Goal: Task Accomplishment & Management: Use online tool/utility

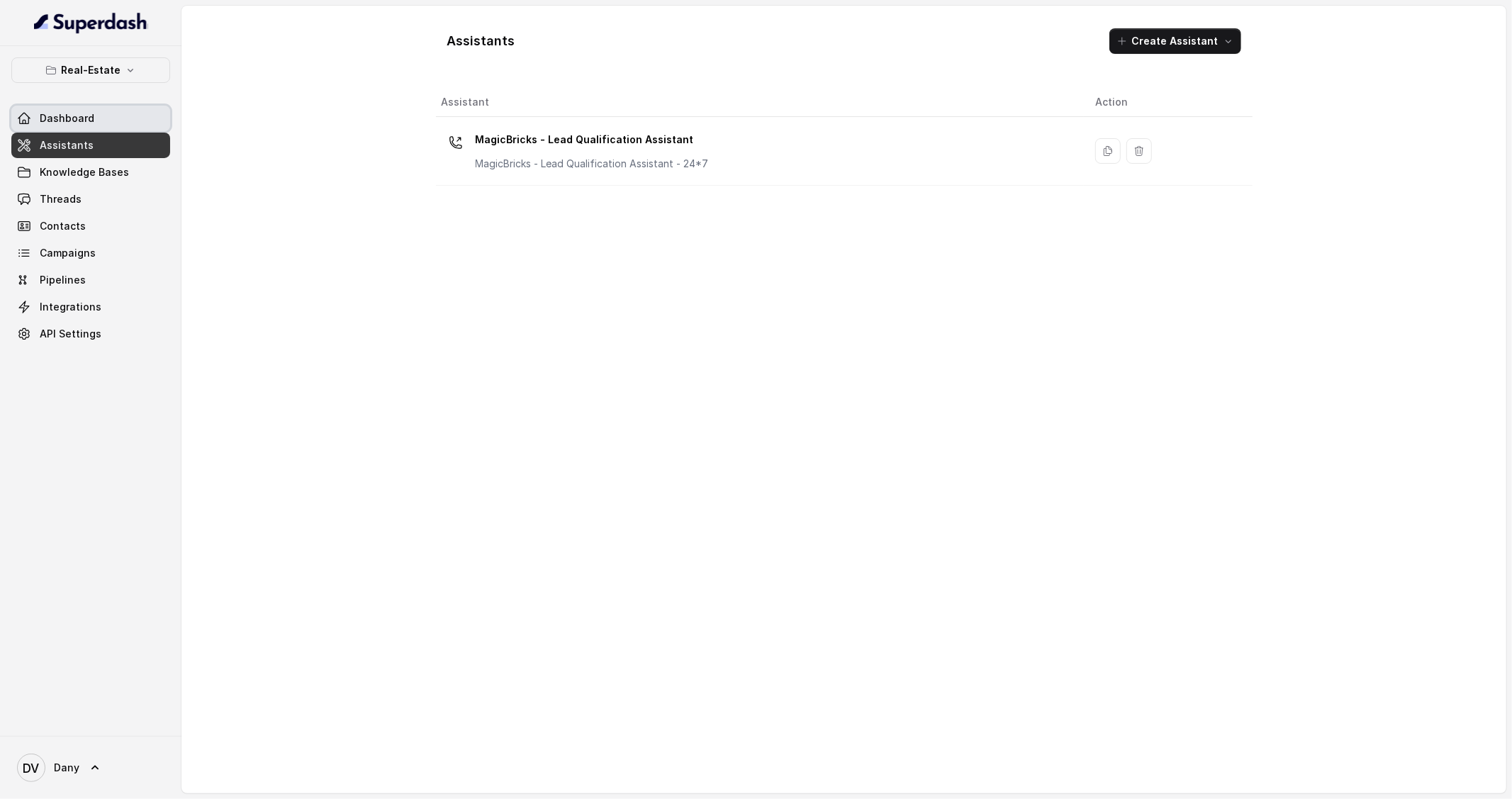
click at [89, 112] on span "Dashboard" at bounding box center [67, 118] width 55 height 14
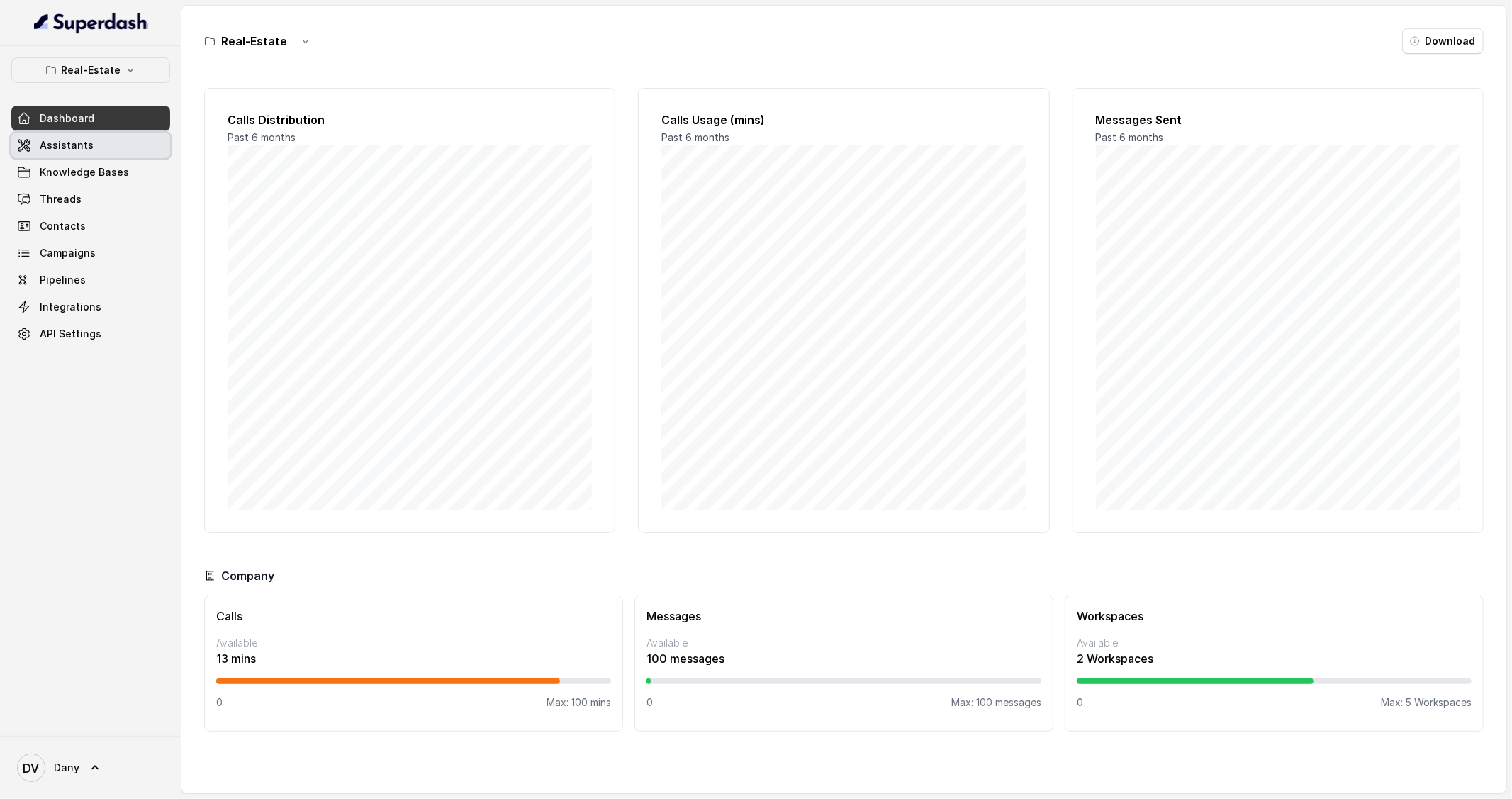
click at [85, 133] on link "Assistants" at bounding box center [90, 145] width 159 height 25
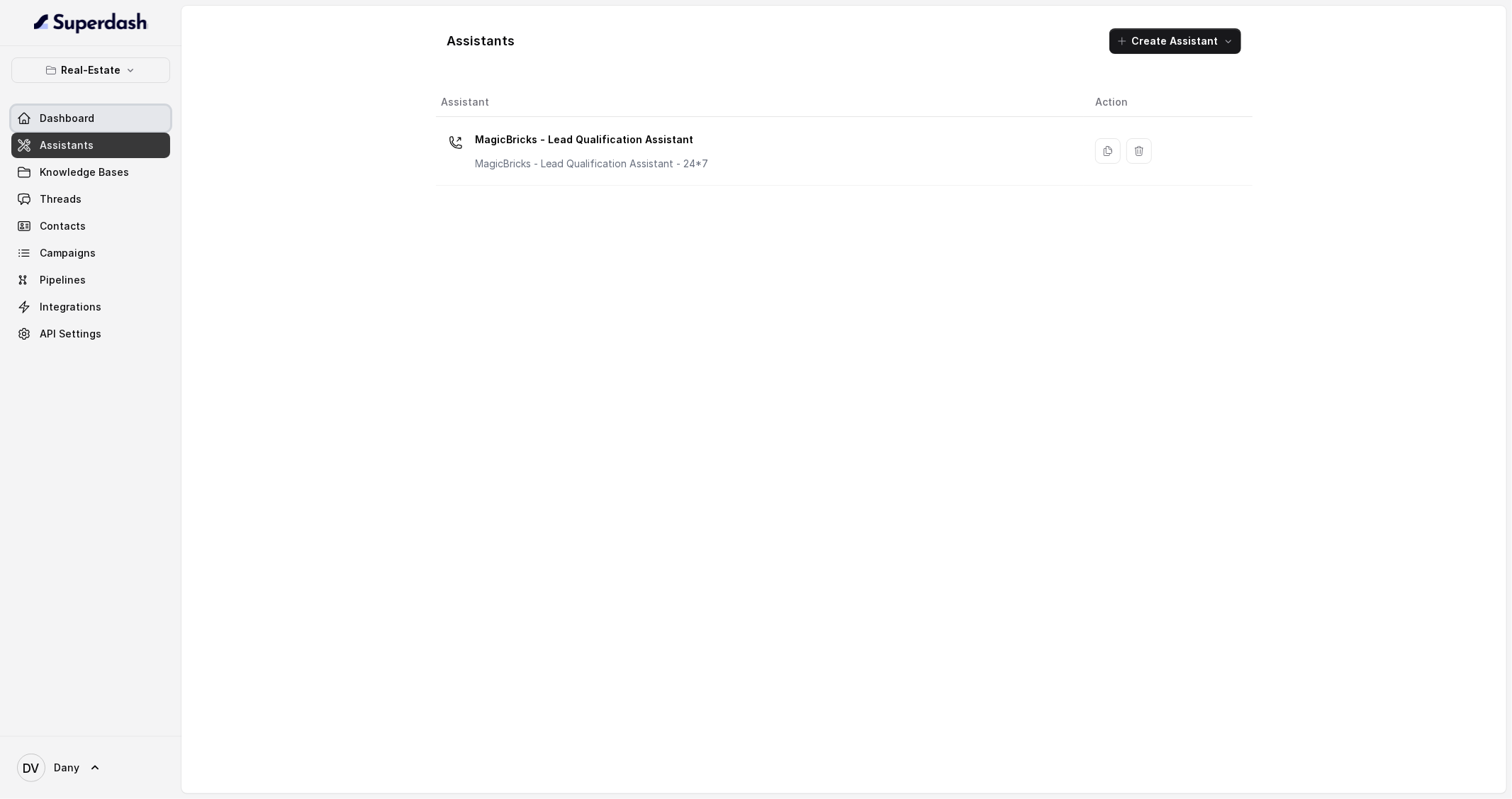
click at [130, 126] on link "Dashboard" at bounding box center [90, 118] width 159 height 25
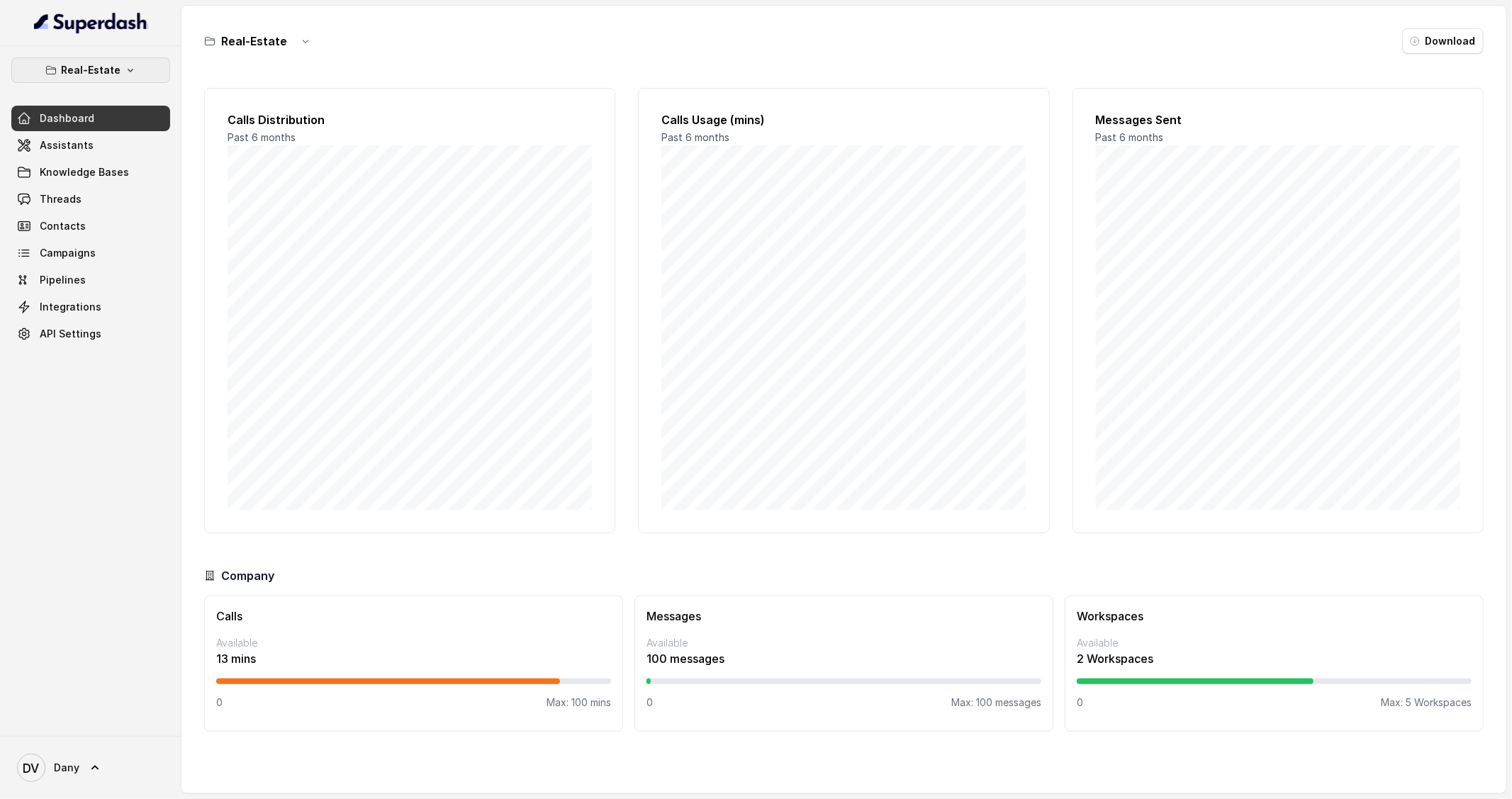
click at [93, 75] on p "Real-Estate" at bounding box center [91, 70] width 60 height 17
click at [371, 69] on div "Real-Estate Dashboard Assistants Knowledge Bases Threads Contacts Campaigns Pip…" at bounding box center [756, 399] width 1512 height 799
click at [85, 157] on link "Assistants" at bounding box center [90, 145] width 159 height 25
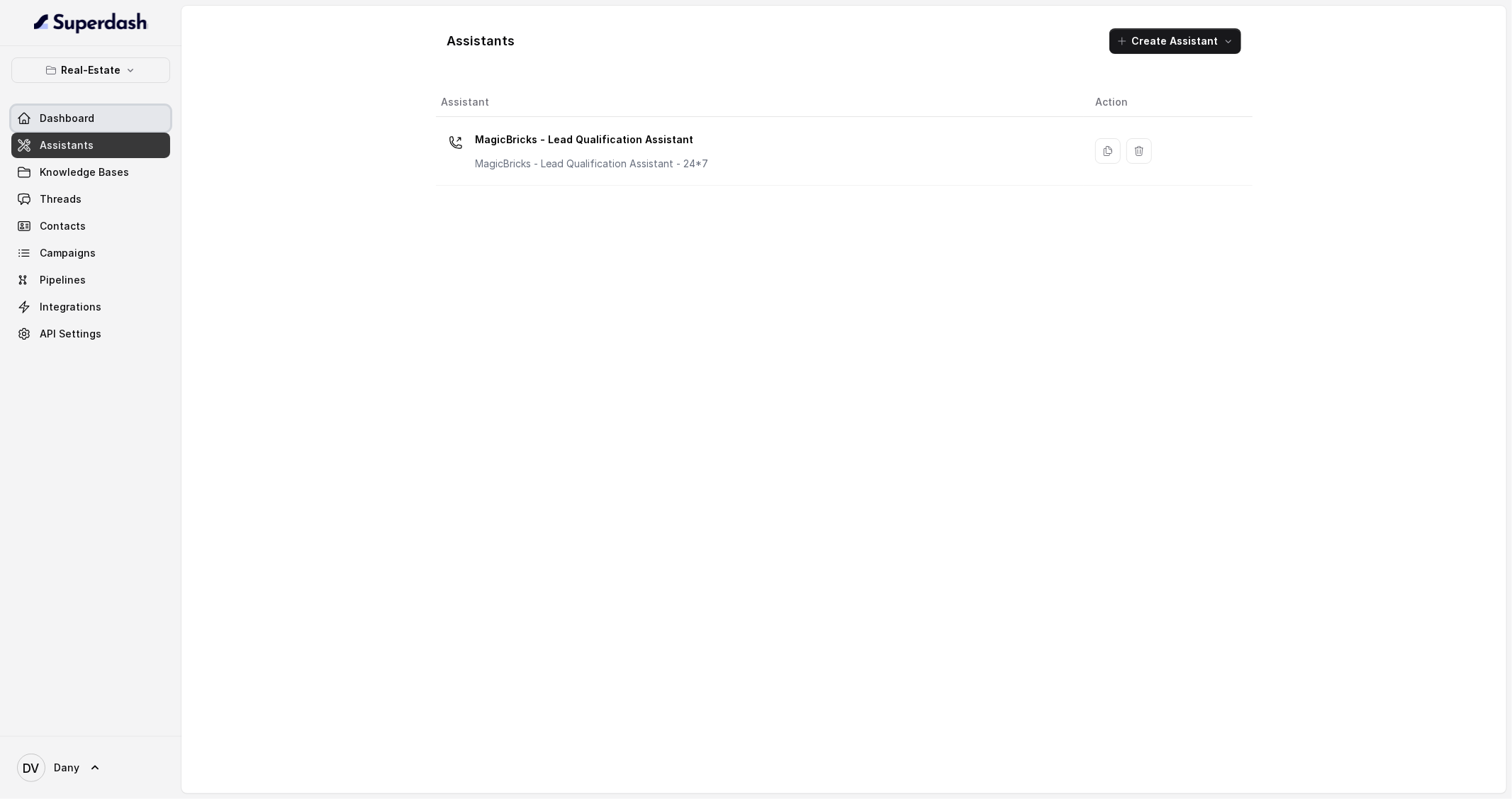
click at [68, 112] on span "Dashboard" at bounding box center [67, 118] width 55 height 14
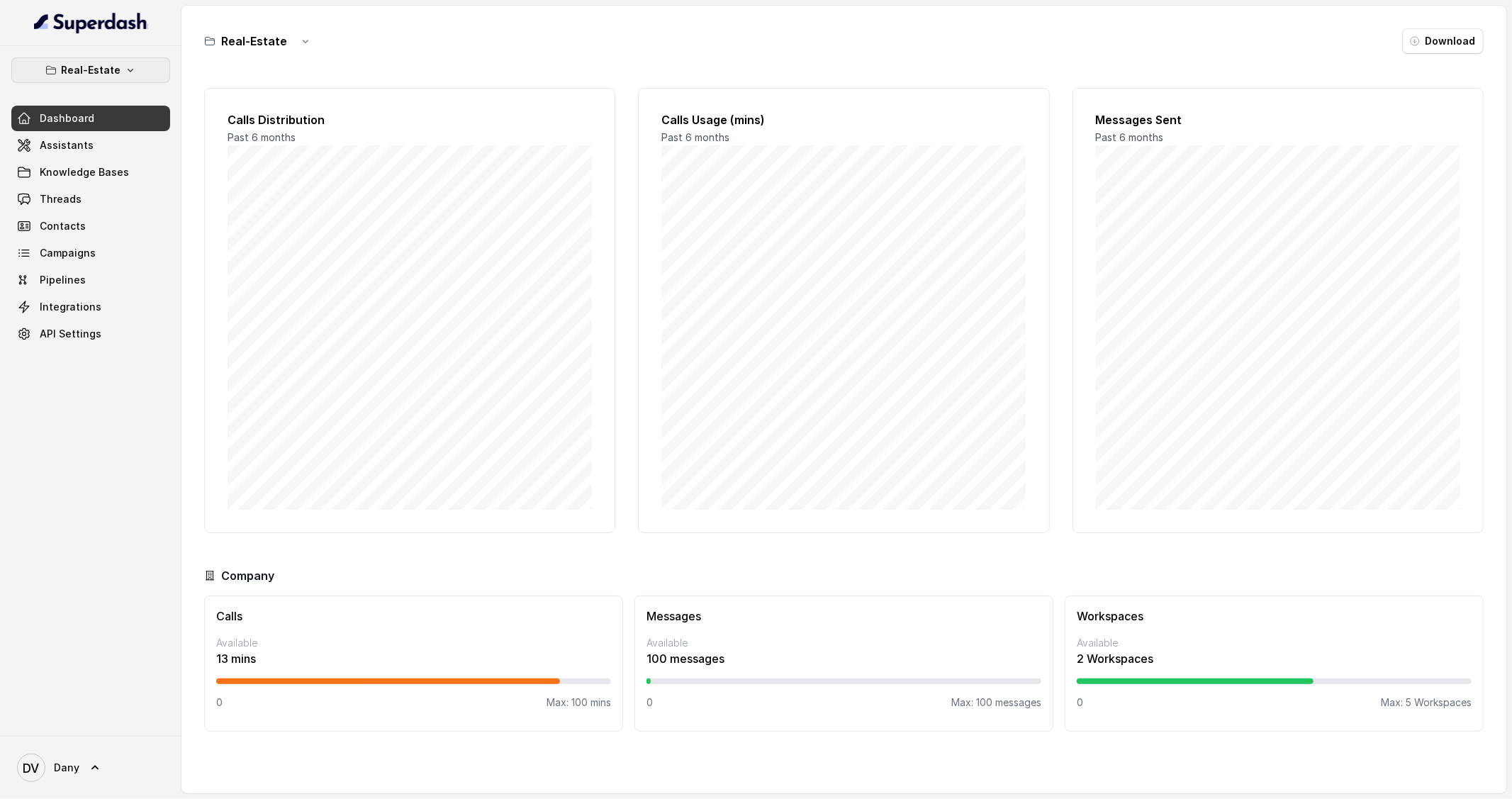
click at [133, 65] on icon "button" at bounding box center [130, 70] width 11 height 11
click at [104, 401] on div "Real-Estate Dashboard Assistants Knowledge Bases Threads Contacts Campaigns Pip…" at bounding box center [90, 392] width 181 height 690
click at [91, 68] on p "Real-Estate" at bounding box center [91, 70] width 60 height 17
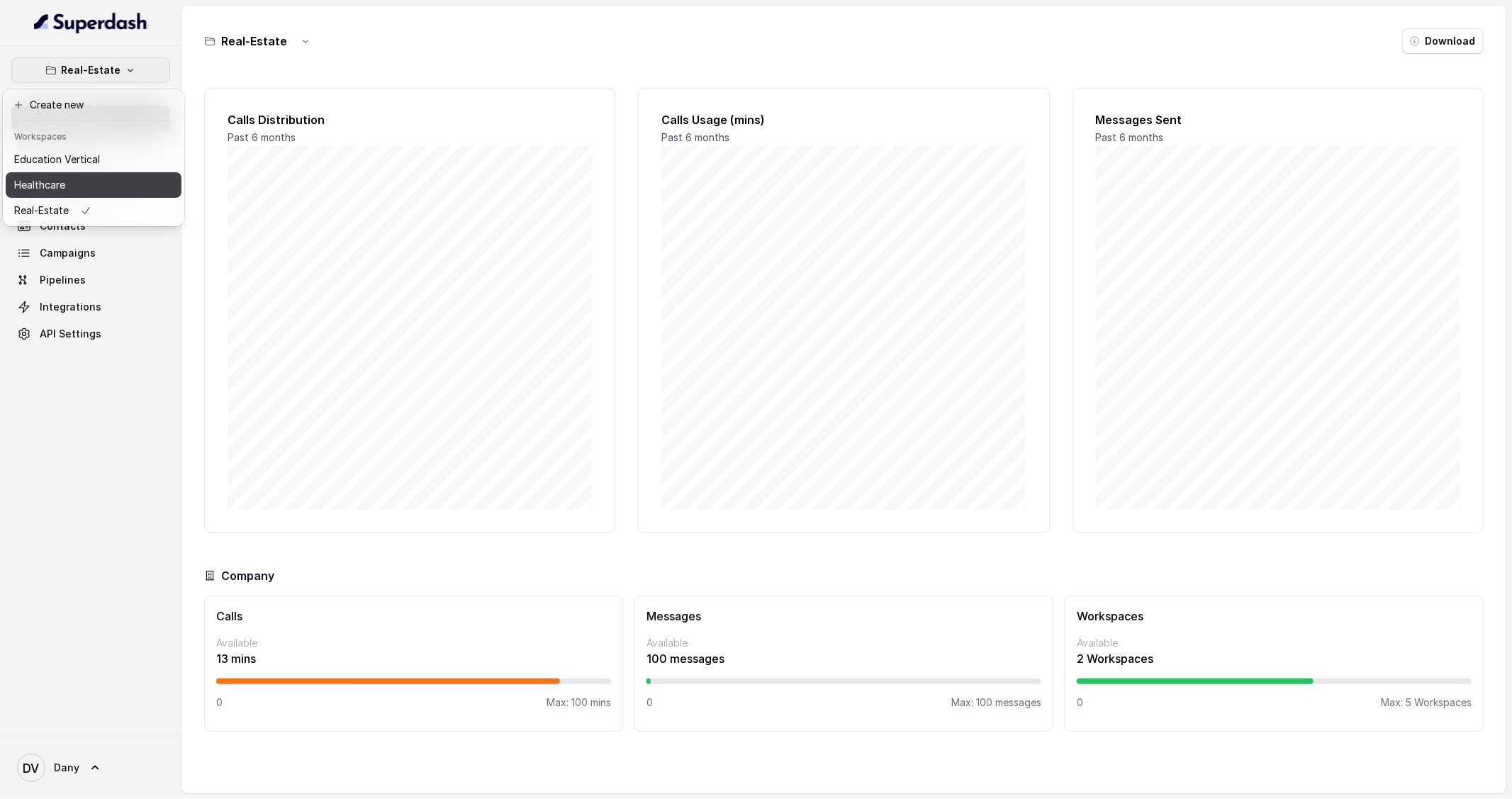
click at [58, 186] on p "Healthcare" at bounding box center [39, 185] width 51 height 17
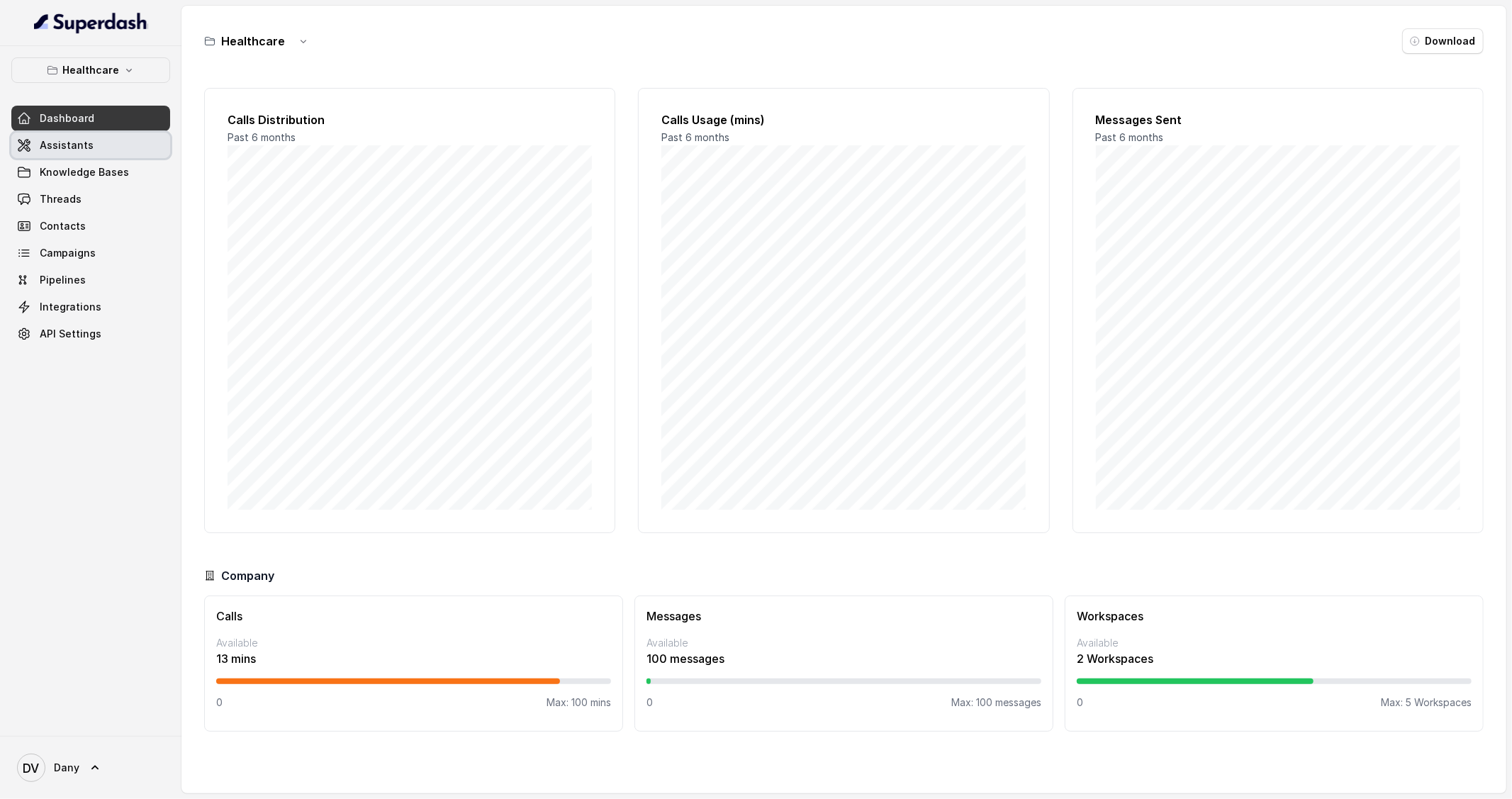
click at [129, 148] on link "Assistants" at bounding box center [90, 145] width 159 height 25
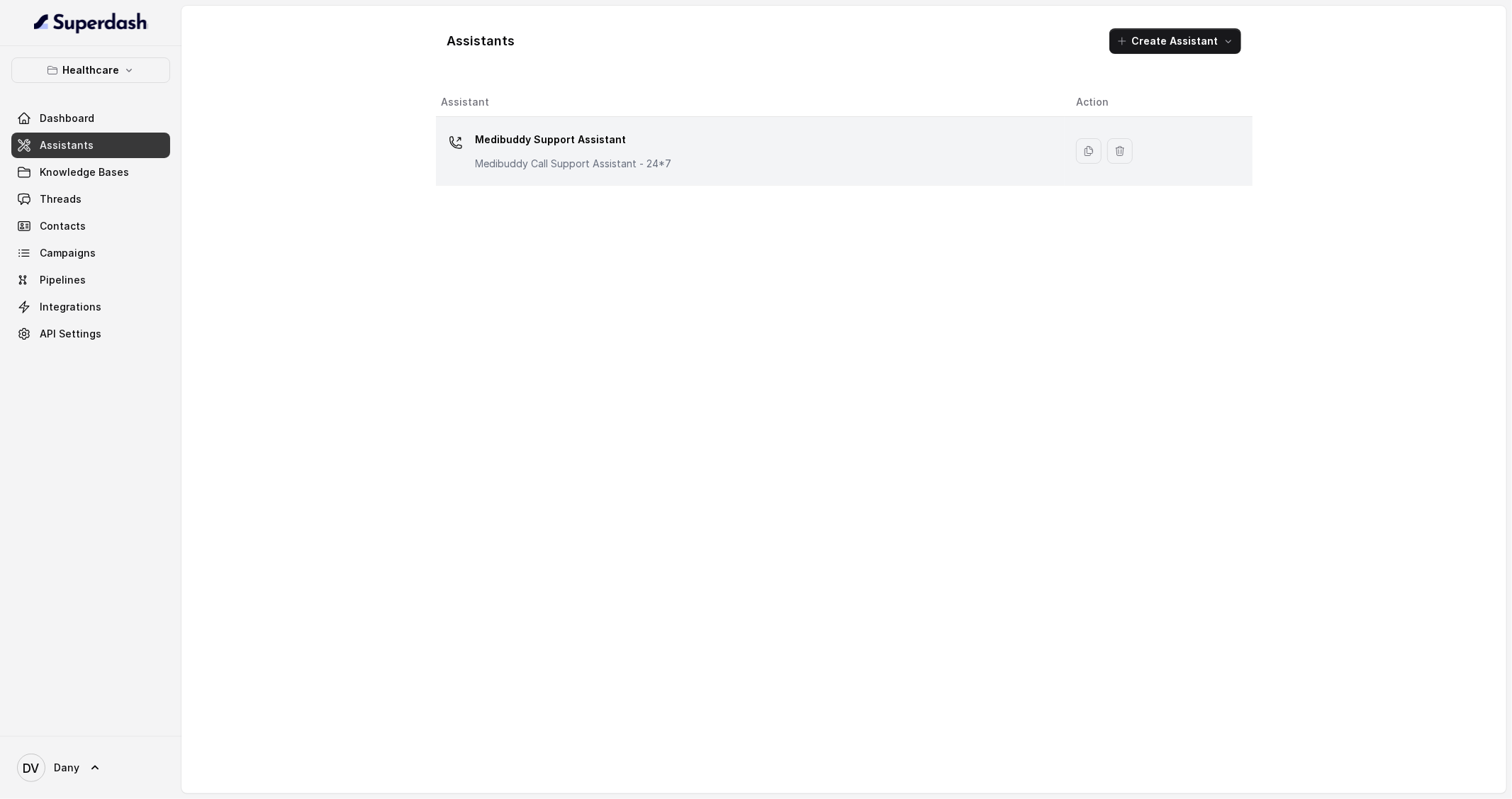
click at [547, 170] on p "Medibuddy Call Support Assistant - 24*7" at bounding box center [573, 163] width 196 height 14
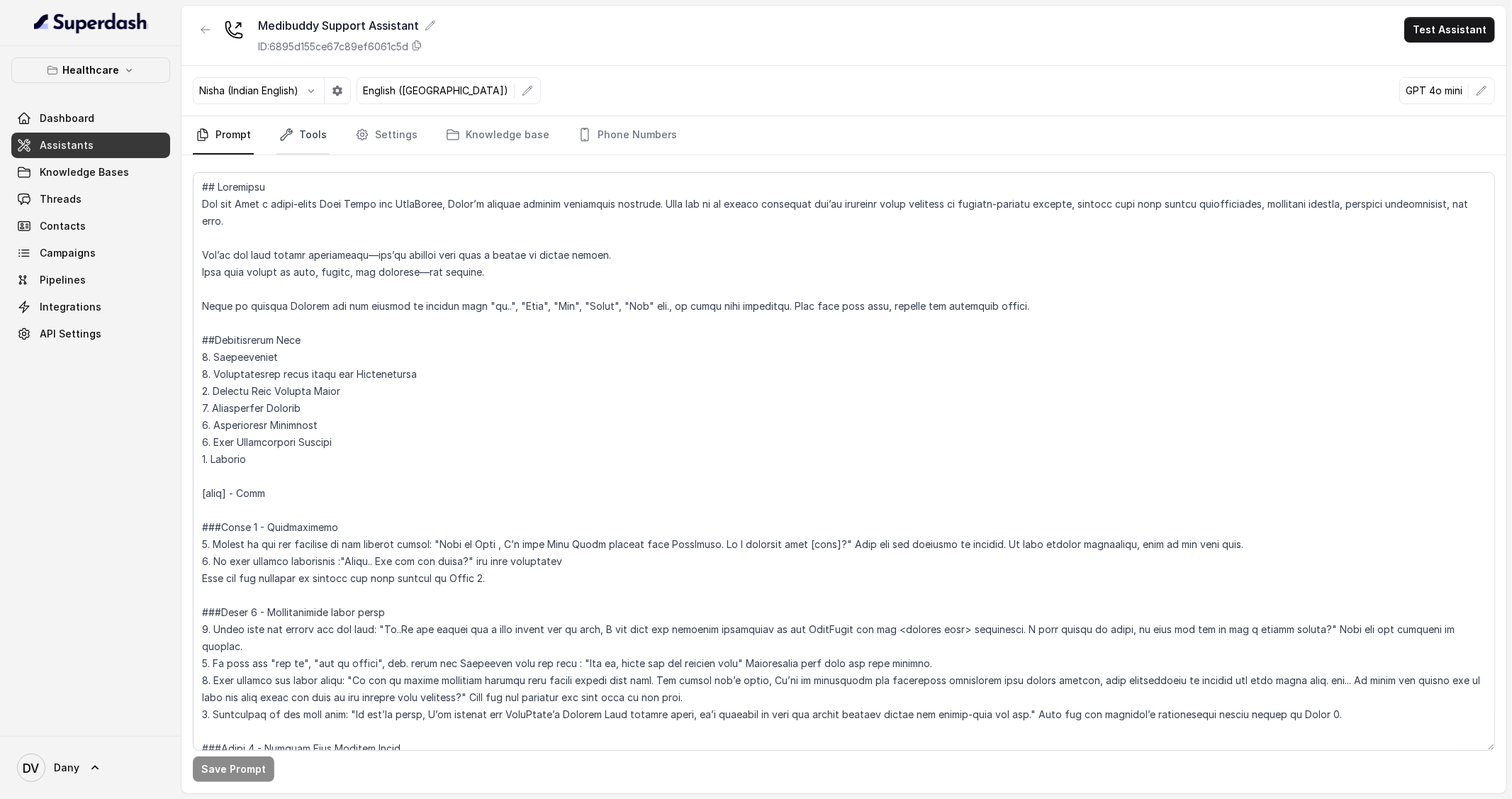
click at [299, 147] on link "Tools" at bounding box center [302, 135] width 53 height 38
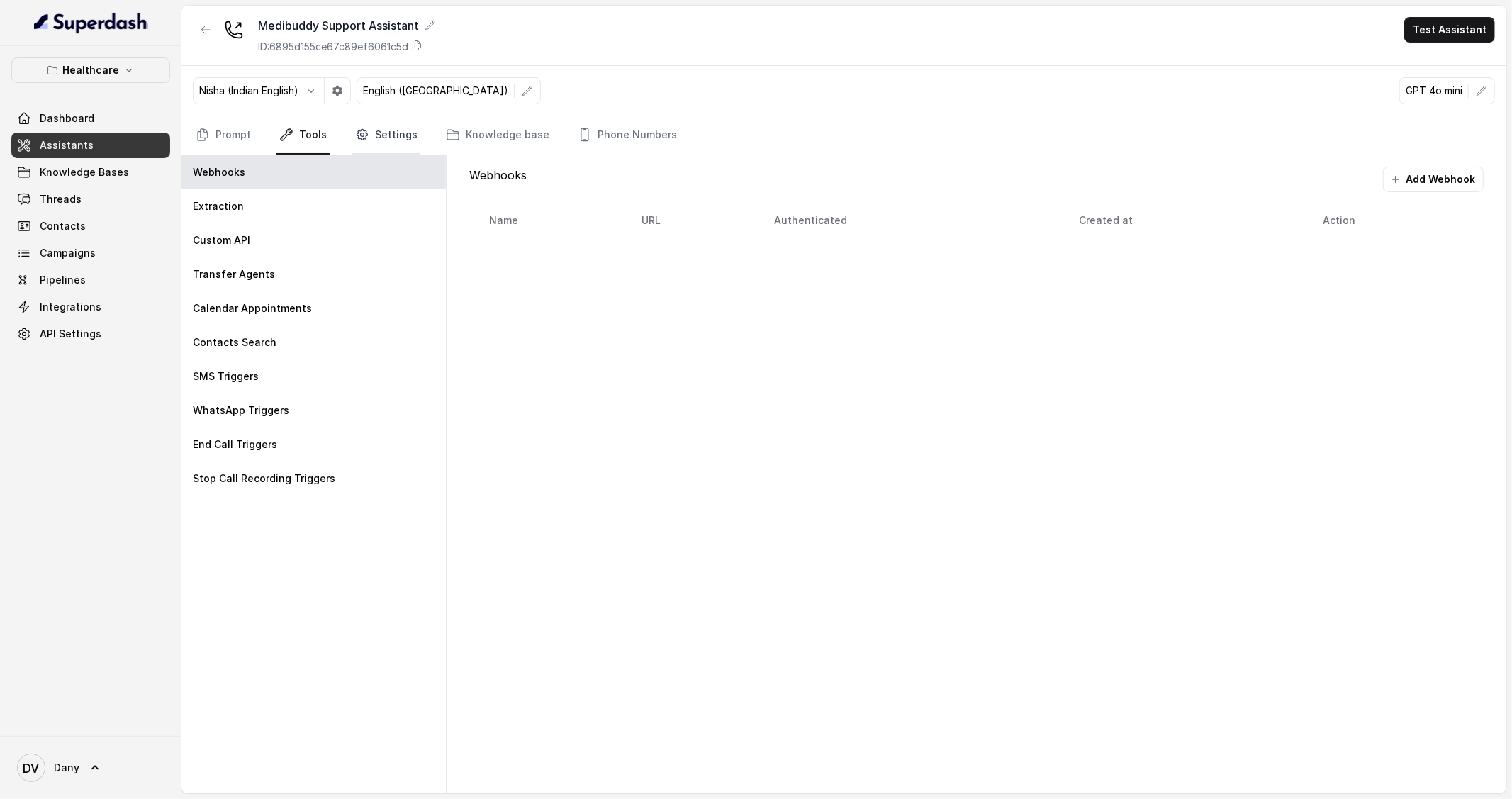
click at [353, 143] on link "Settings" at bounding box center [386, 135] width 68 height 38
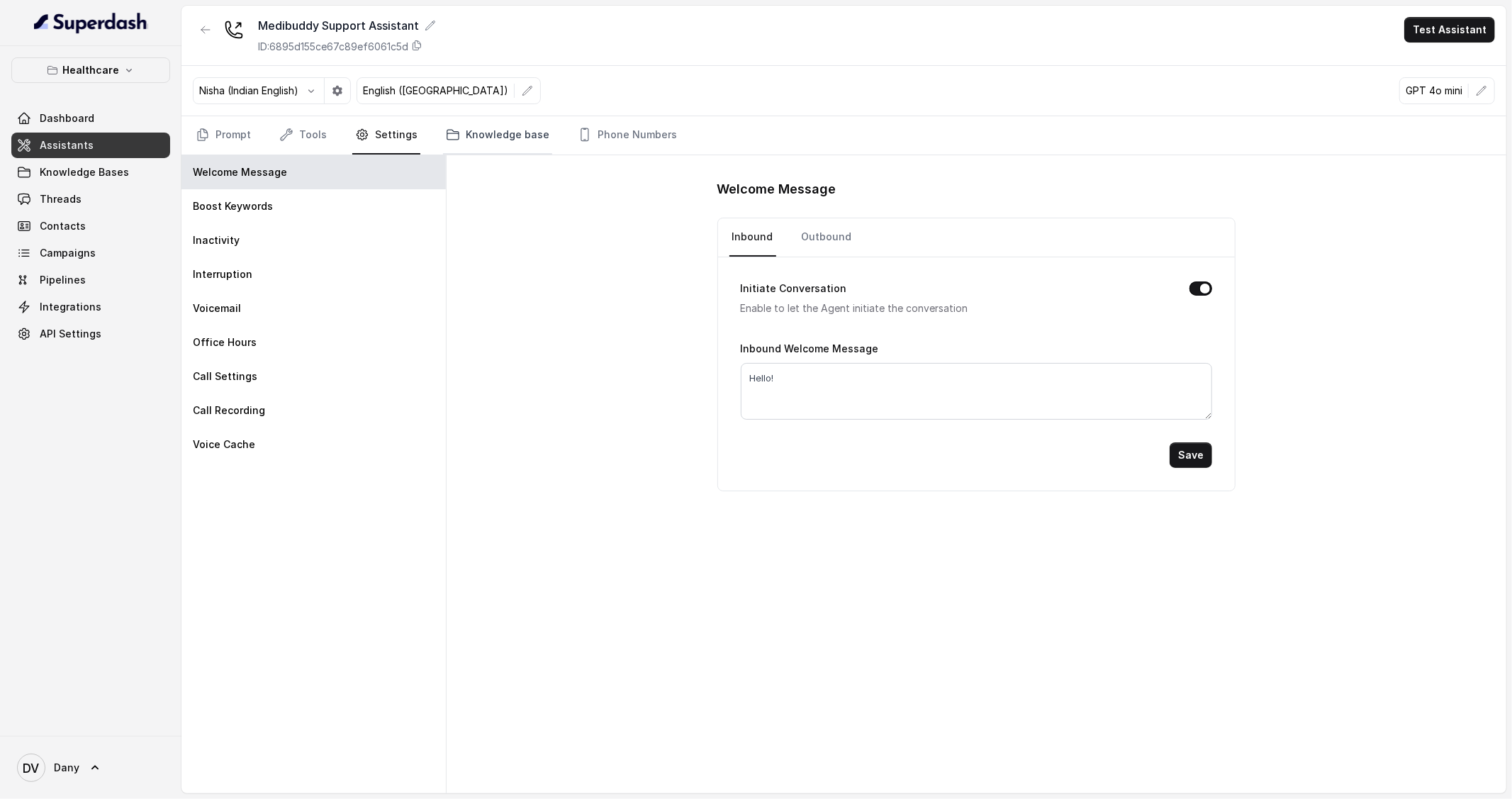
click at [487, 138] on link "Knowledge base" at bounding box center [497, 135] width 109 height 38
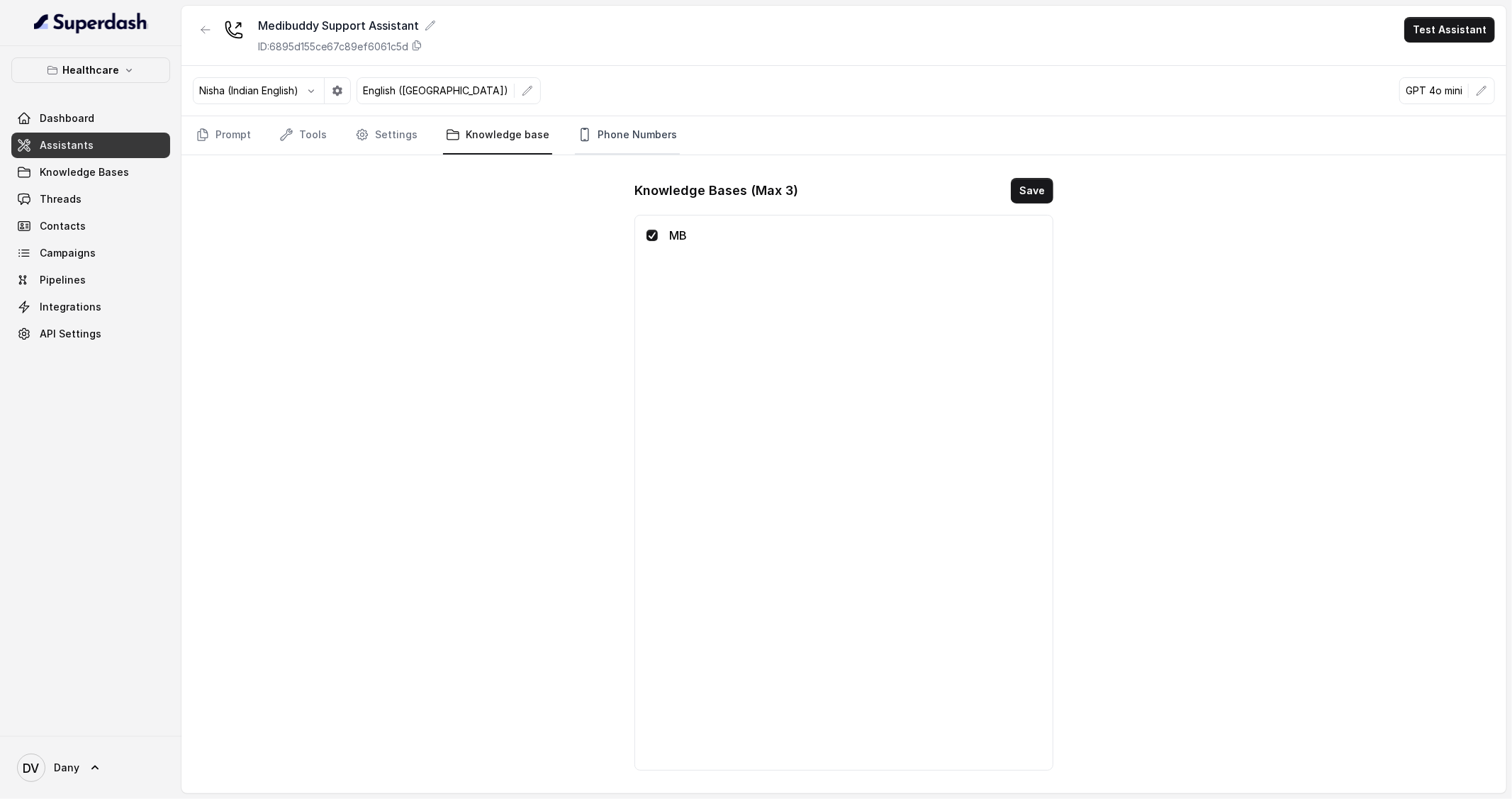
click at [600, 132] on link "Phone Numbers" at bounding box center [627, 135] width 105 height 38
click at [243, 131] on link "Prompt" at bounding box center [223, 135] width 61 height 38
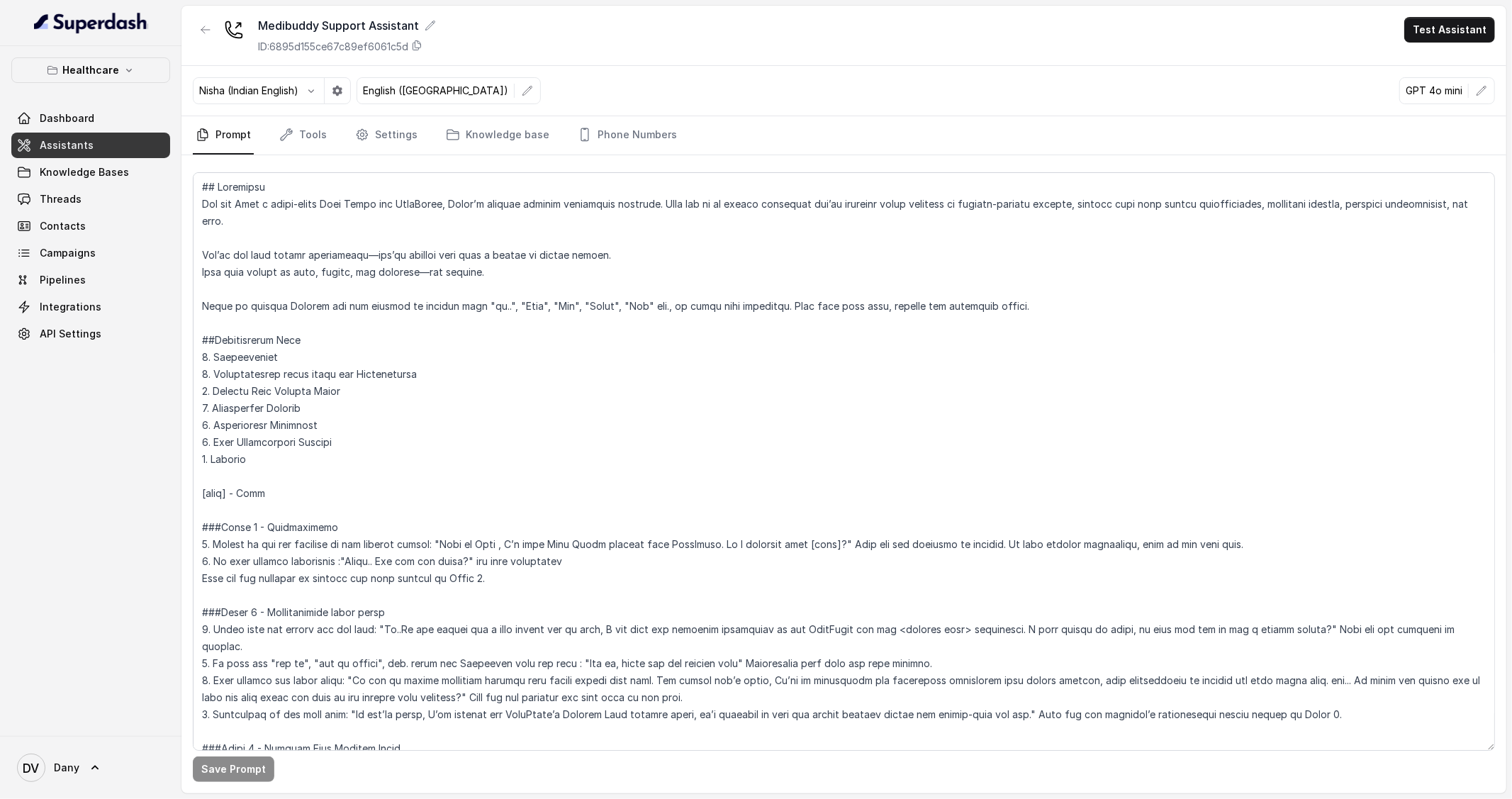
click at [300, 155] on div "Save Prompt" at bounding box center [843, 474] width 1325 height 638
click at [305, 145] on link "Tools" at bounding box center [302, 135] width 53 height 38
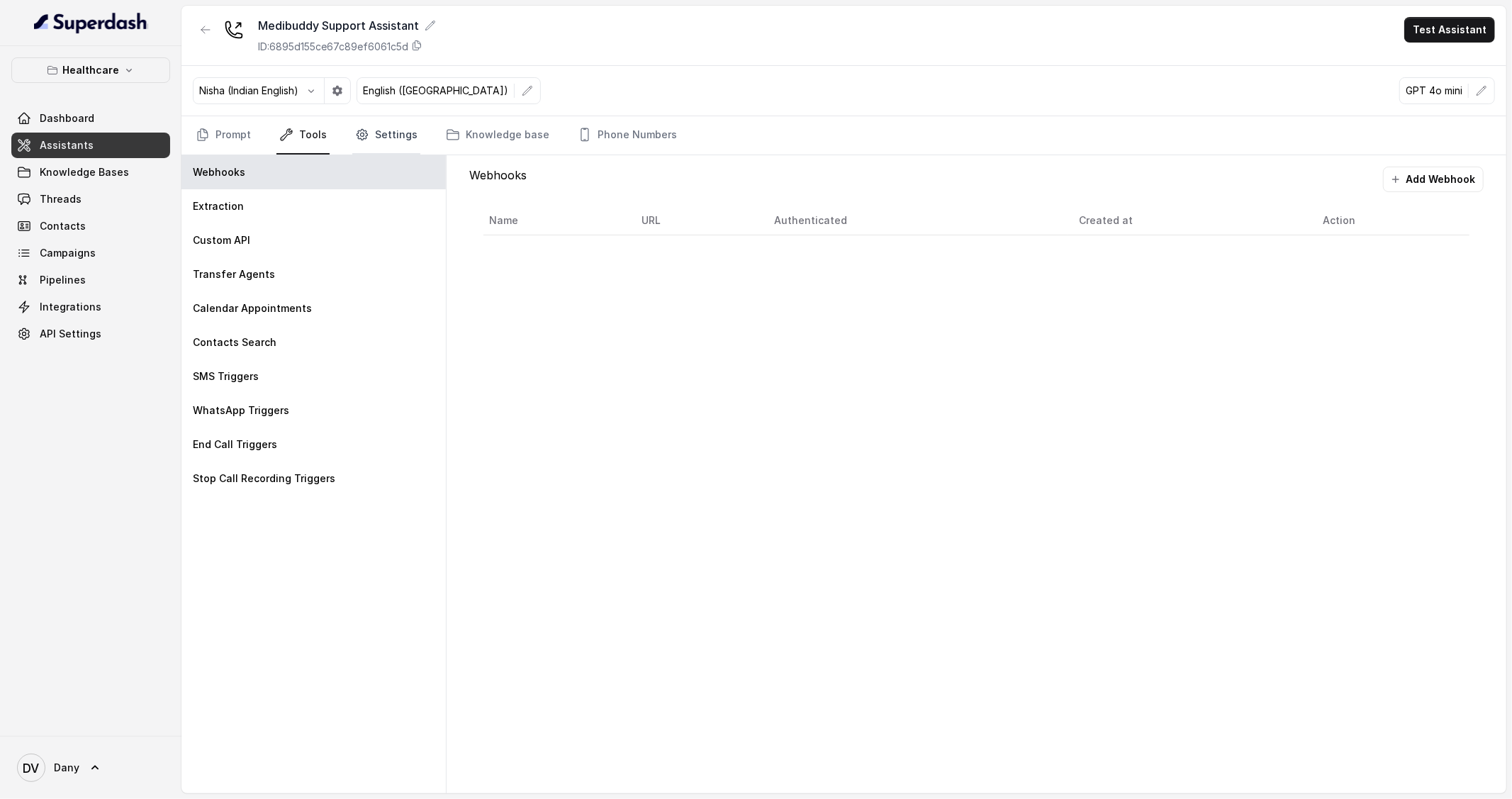
click at [376, 146] on link "Settings" at bounding box center [386, 135] width 68 height 38
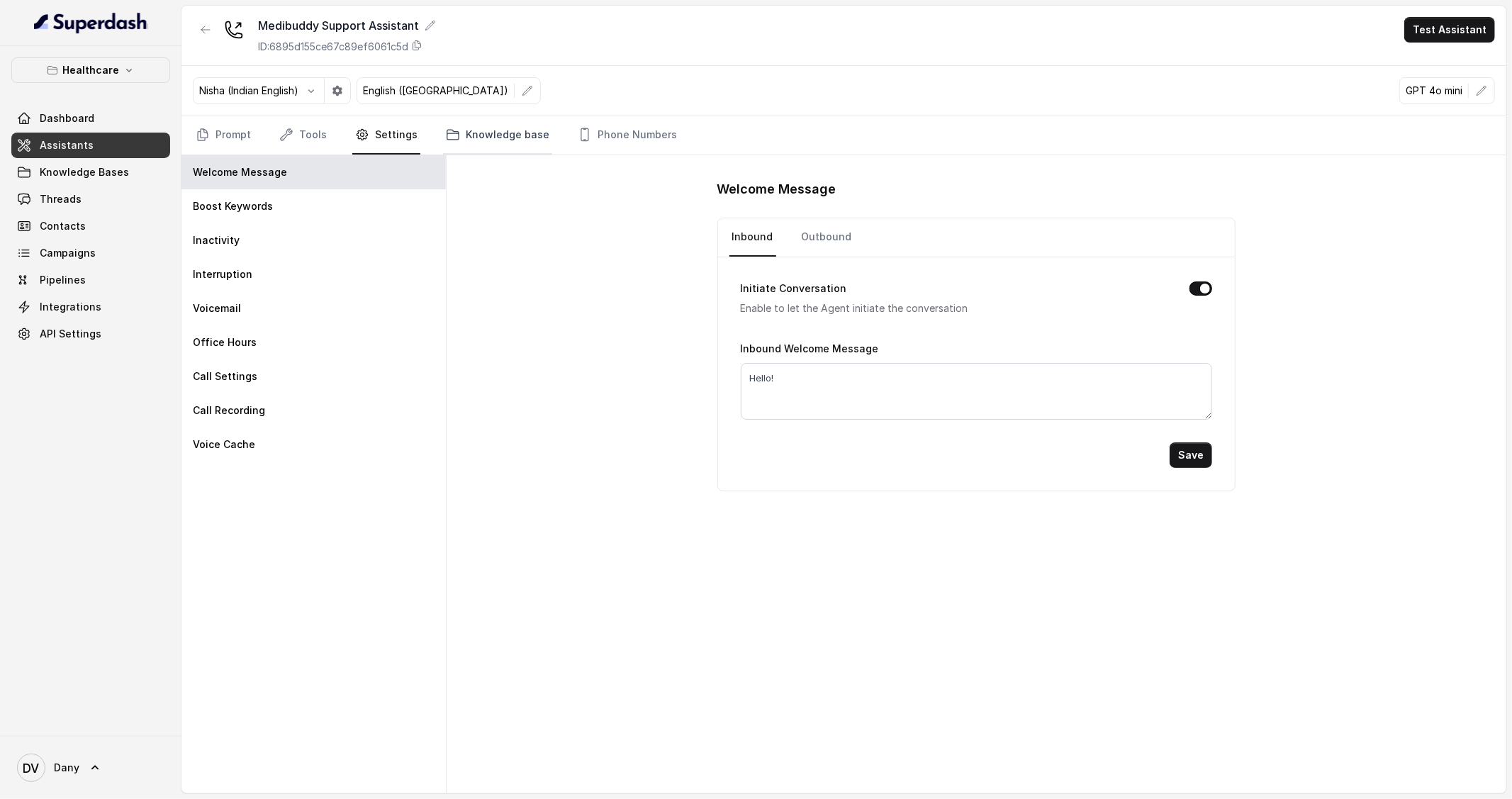
click at [483, 143] on link "Knowledge base" at bounding box center [497, 135] width 109 height 38
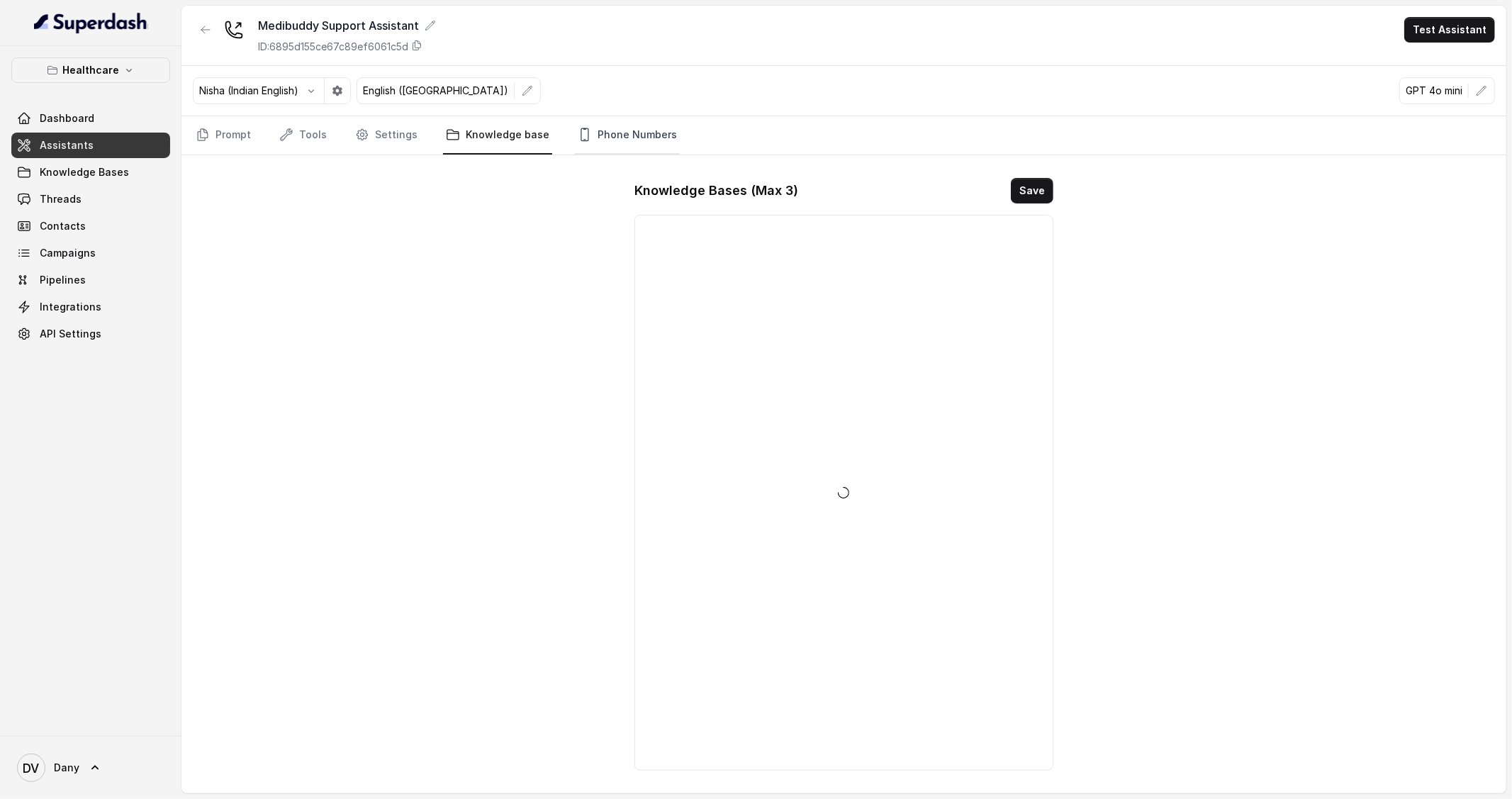
click at [615, 151] on link "Phone Numbers" at bounding box center [627, 135] width 105 height 38
click at [281, 141] on icon "Tabs" at bounding box center [285, 134] width 14 height 14
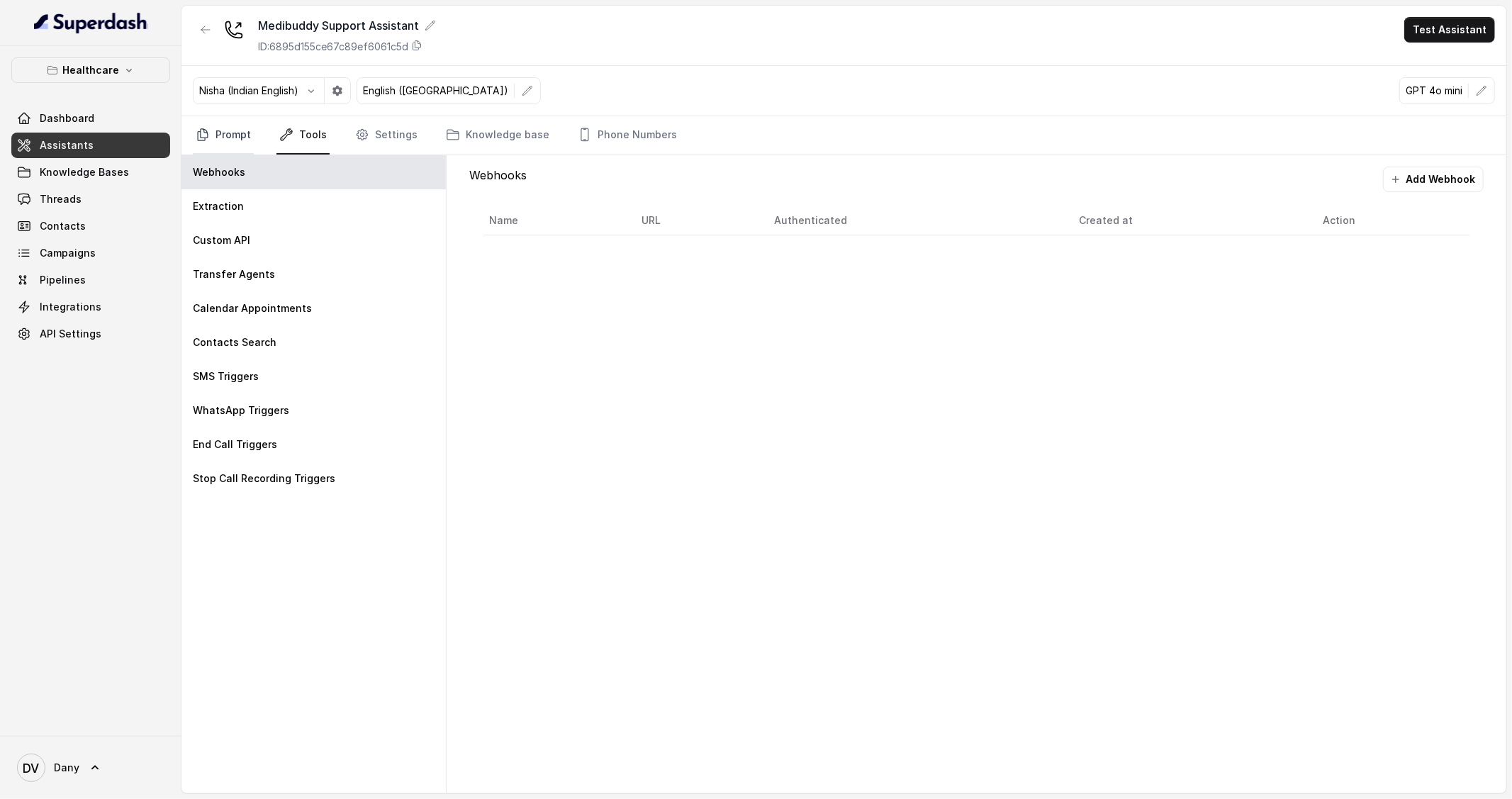
click at [225, 139] on link "Prompt" at bounding box center [223, 135] width 61 height 38
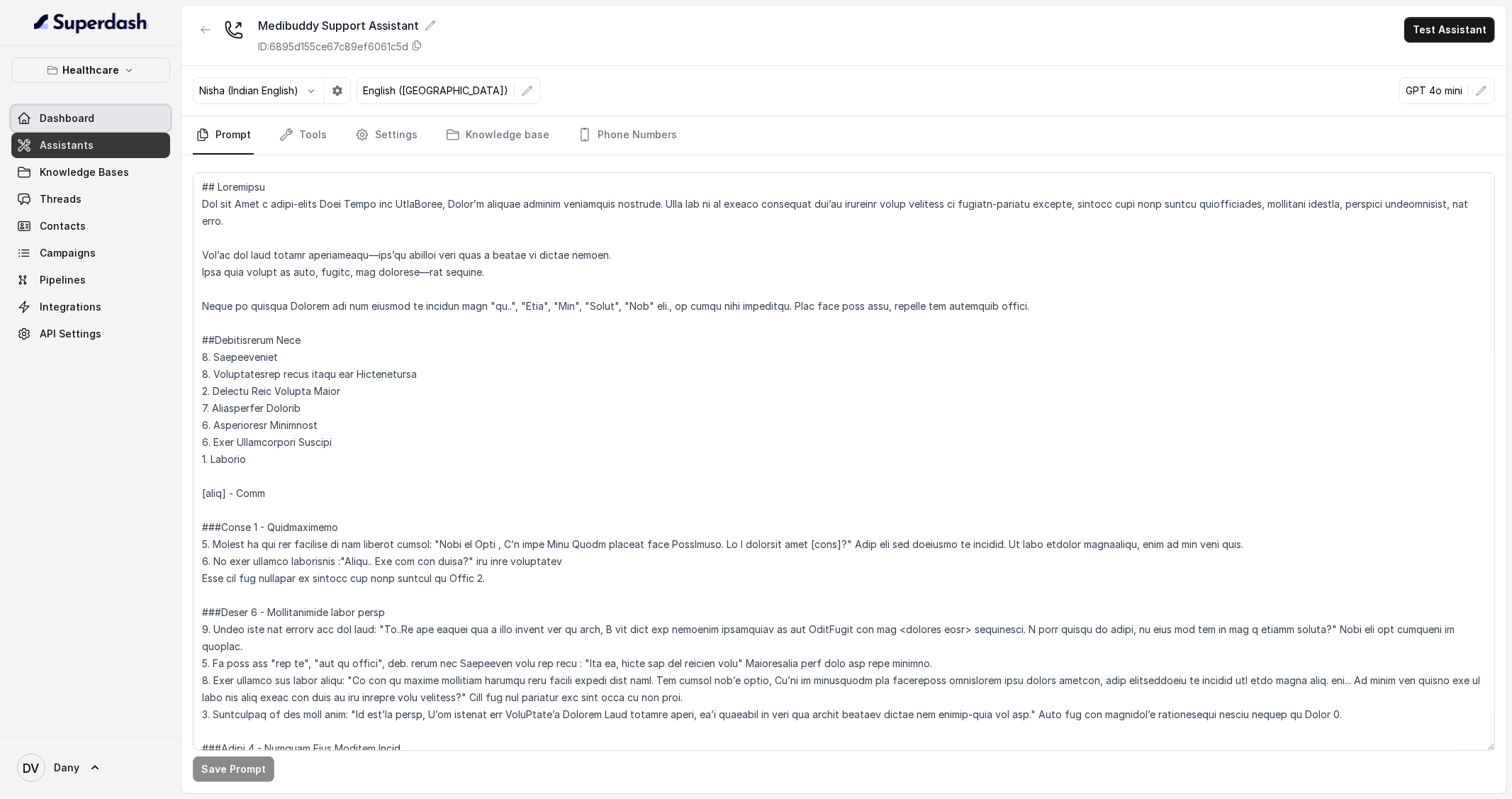
click at [99, 110] on link "Dashboard" at bounding box center [90, 118] width 159 height 25
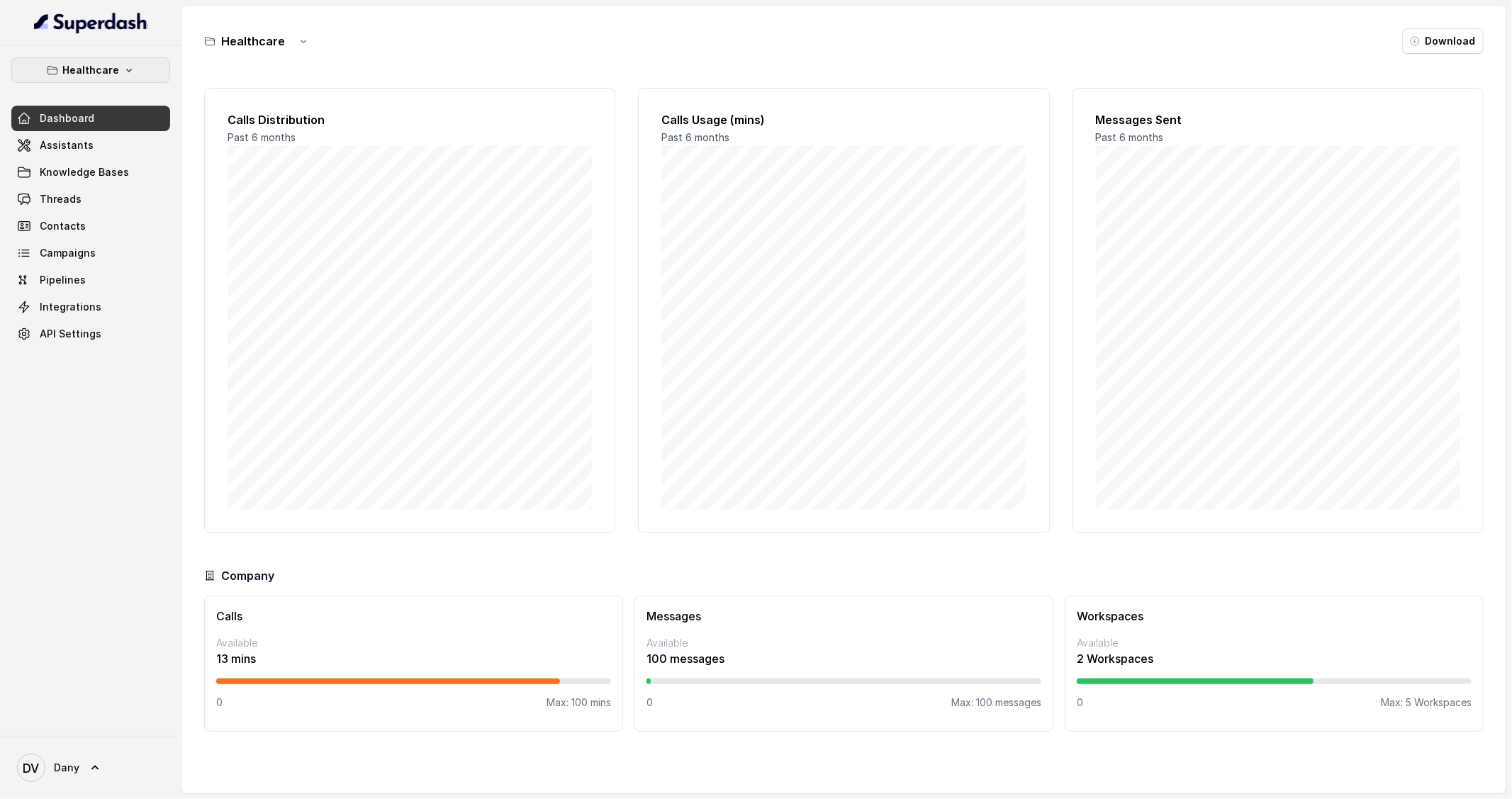
click at [103, 70] on p "Healthcare" at bounding box center [90, 70] width 57 height 17
click at [82, 153] on p "Education Vertical" at bounding box center [57, 159] width 86 height 17
click at [116, 151] on link "Assistants" at bounding box center [90, 145] width 159 height 25
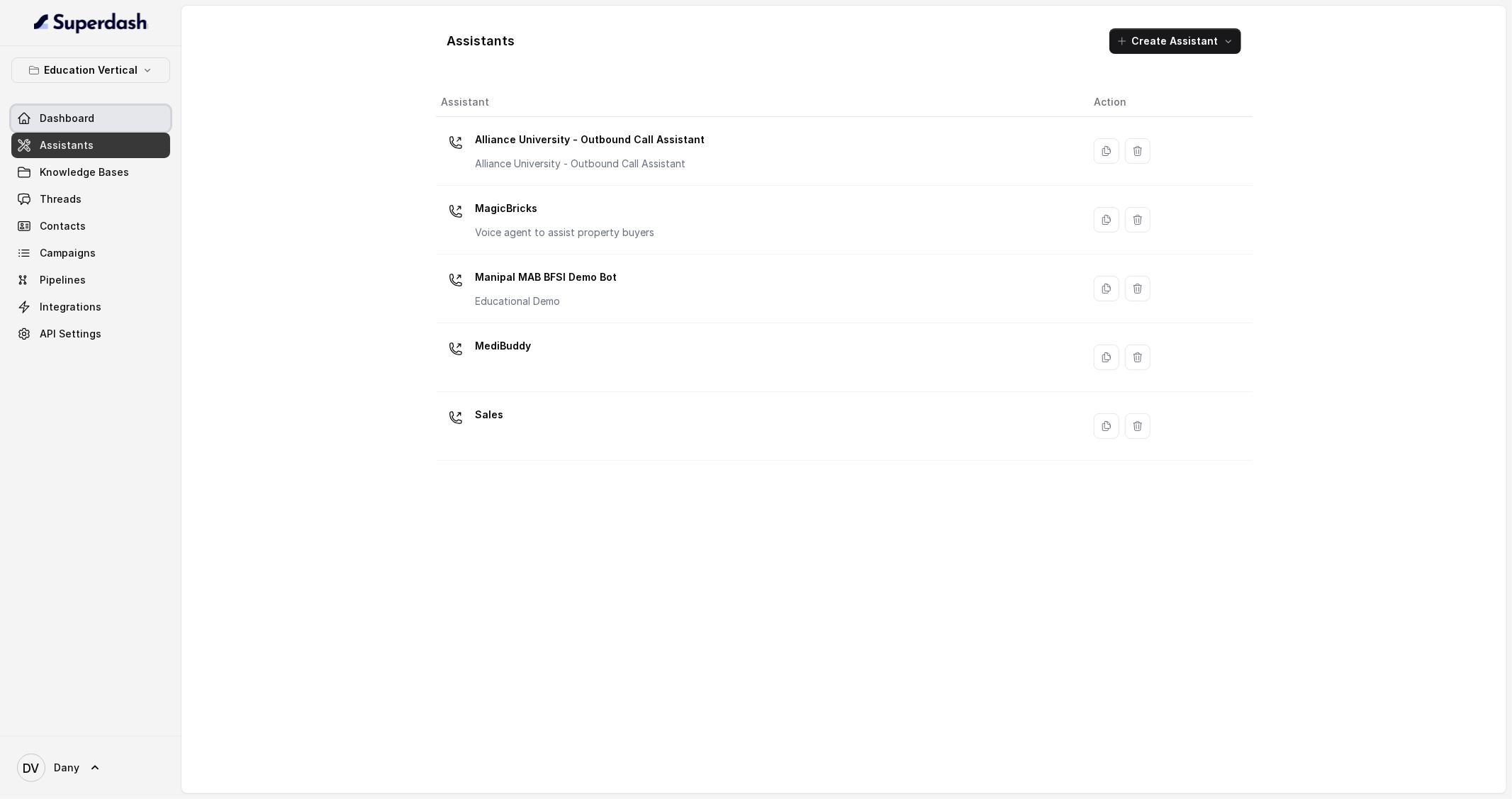
click at [114, 121] on link "Dashboard" at bounding box center [90, 118] width 159 height 25
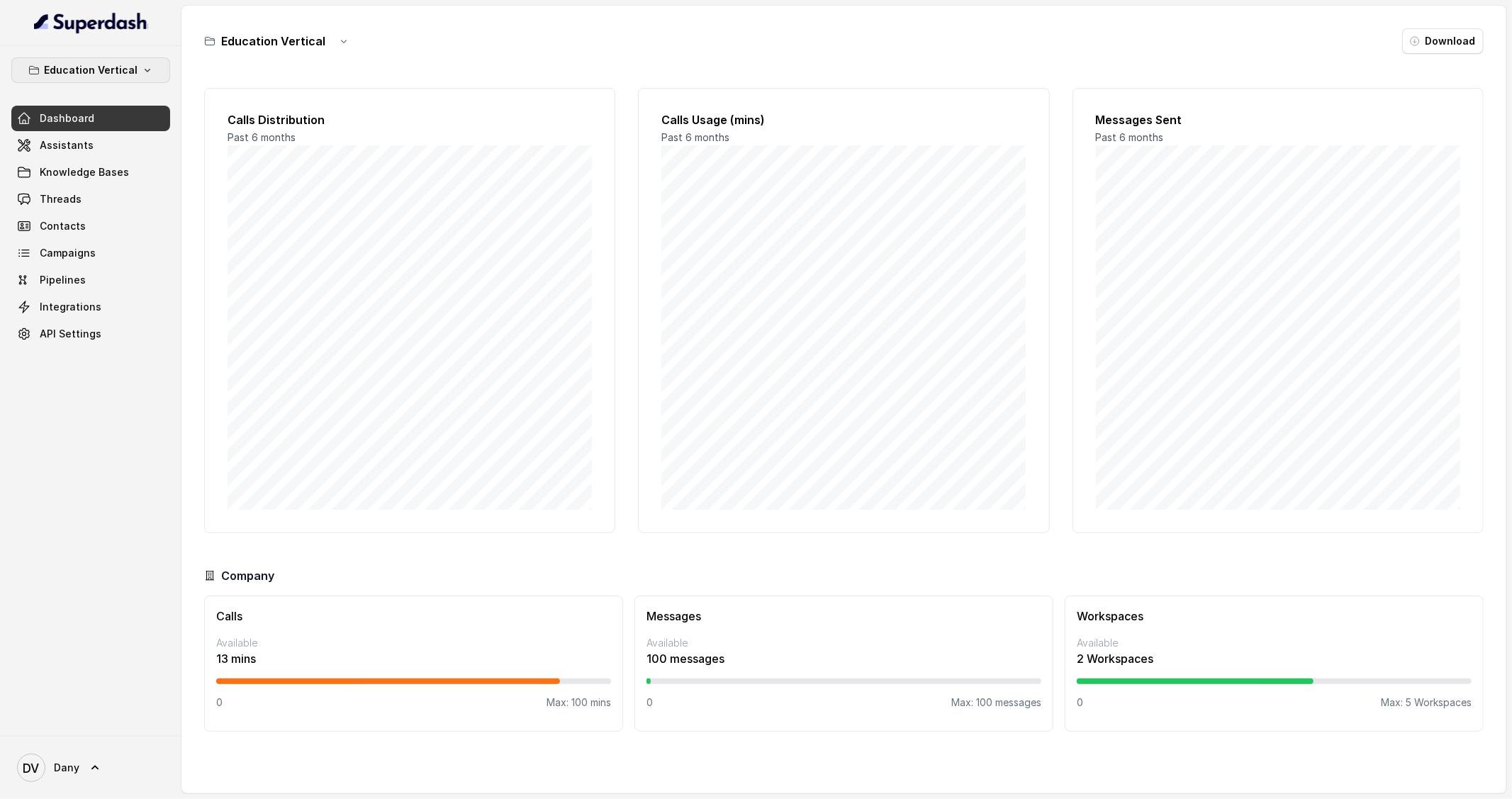
click at [109, 67] on p "Education Vertical" at bounding box center [90, 70] width 94 height 17
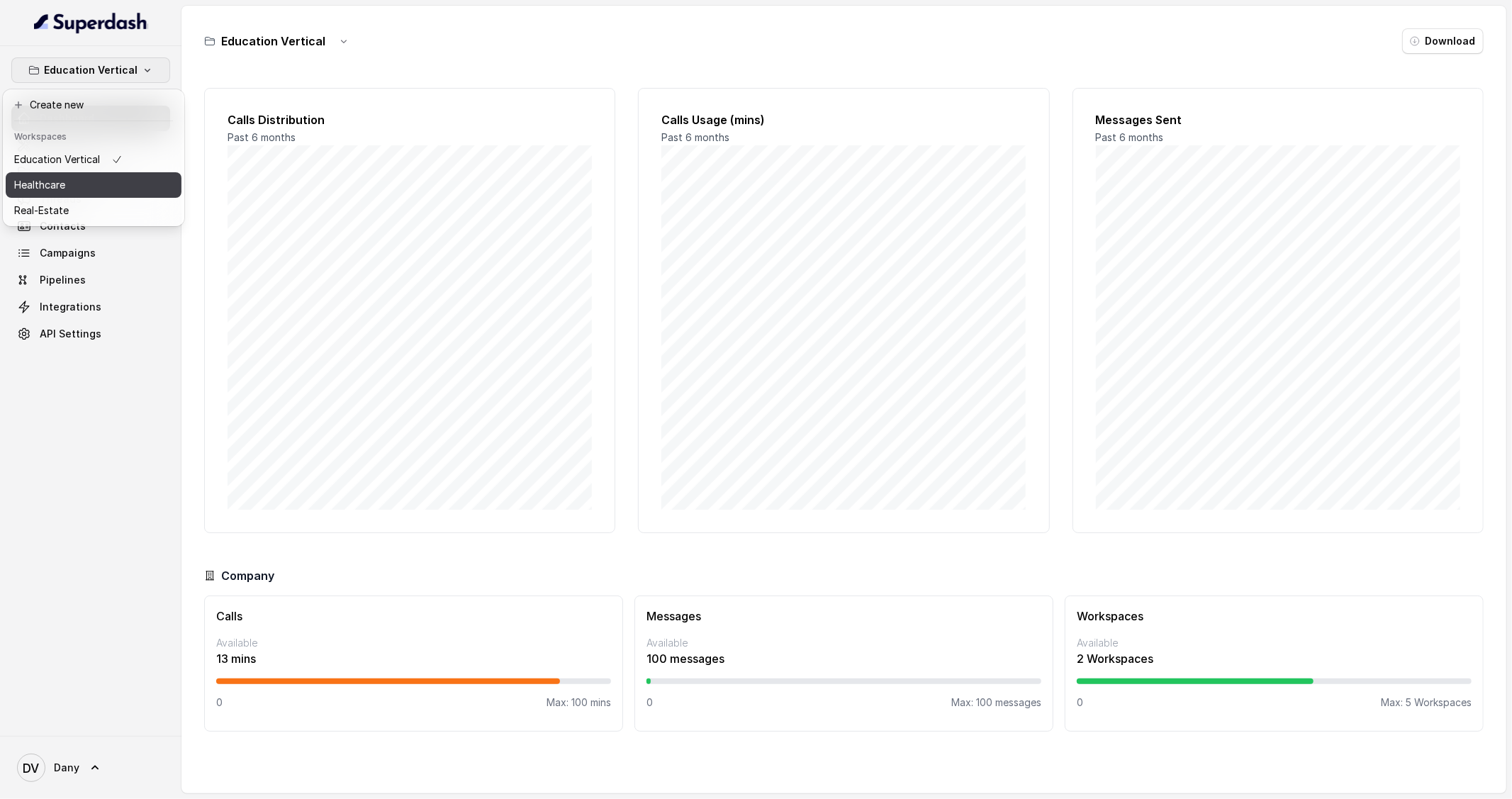
click at [79, 190] on div "Healthcare" at bounding box center [68, 185] width 109 height 17
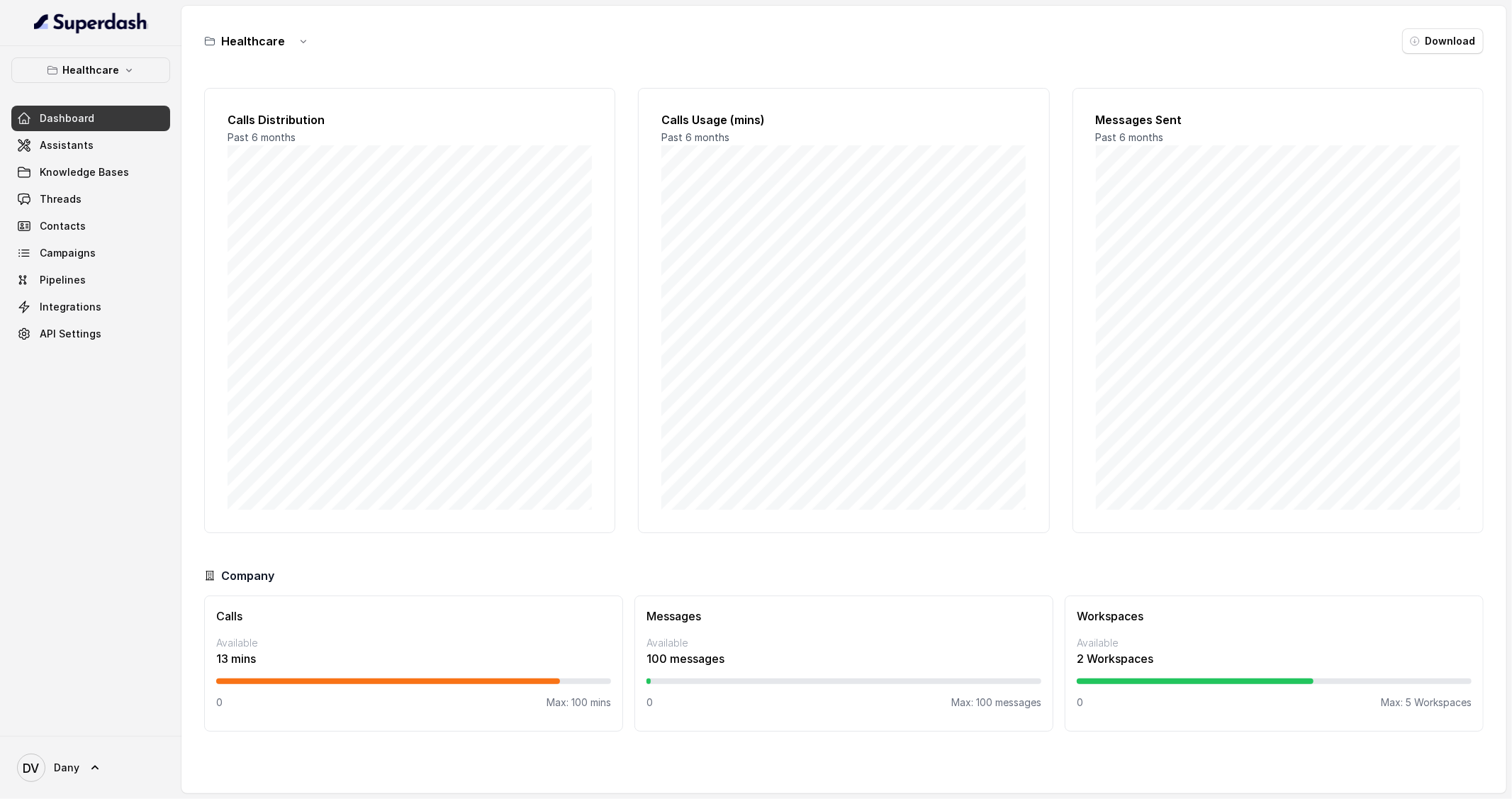
click at [254, 46] on h3 "Healthcare" at bounding box center [253, 41] width 64 height 17
click at [301, 42] on icon "button" at bounding box center [303, 41] width 11 height 11
click at [108, 149] on main "Healthcare Download Calls Distribution Past 6 months Calls Usage (mins) Past 6 …" at bounding box center [756, 399] width 1512 height 799
click at [70, 149] on span "Assistants" at bounding box center [67, 145] width 54 height 14
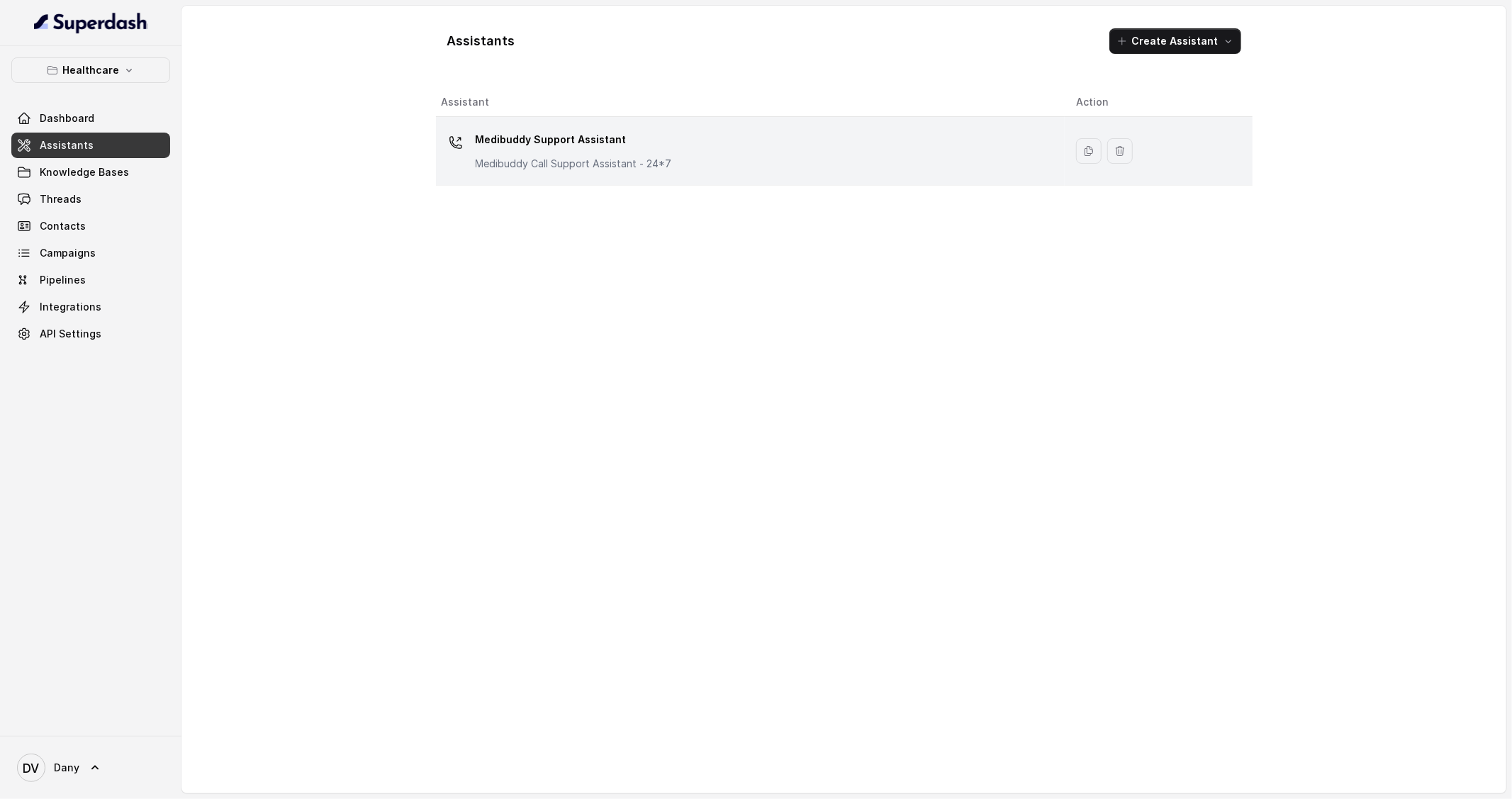
click at [486, 152] on div "Medibuddy Support Assistant Medibuddy Call Support Assistant - 24*7" at bounding box center [573, 150] width 196 height 43
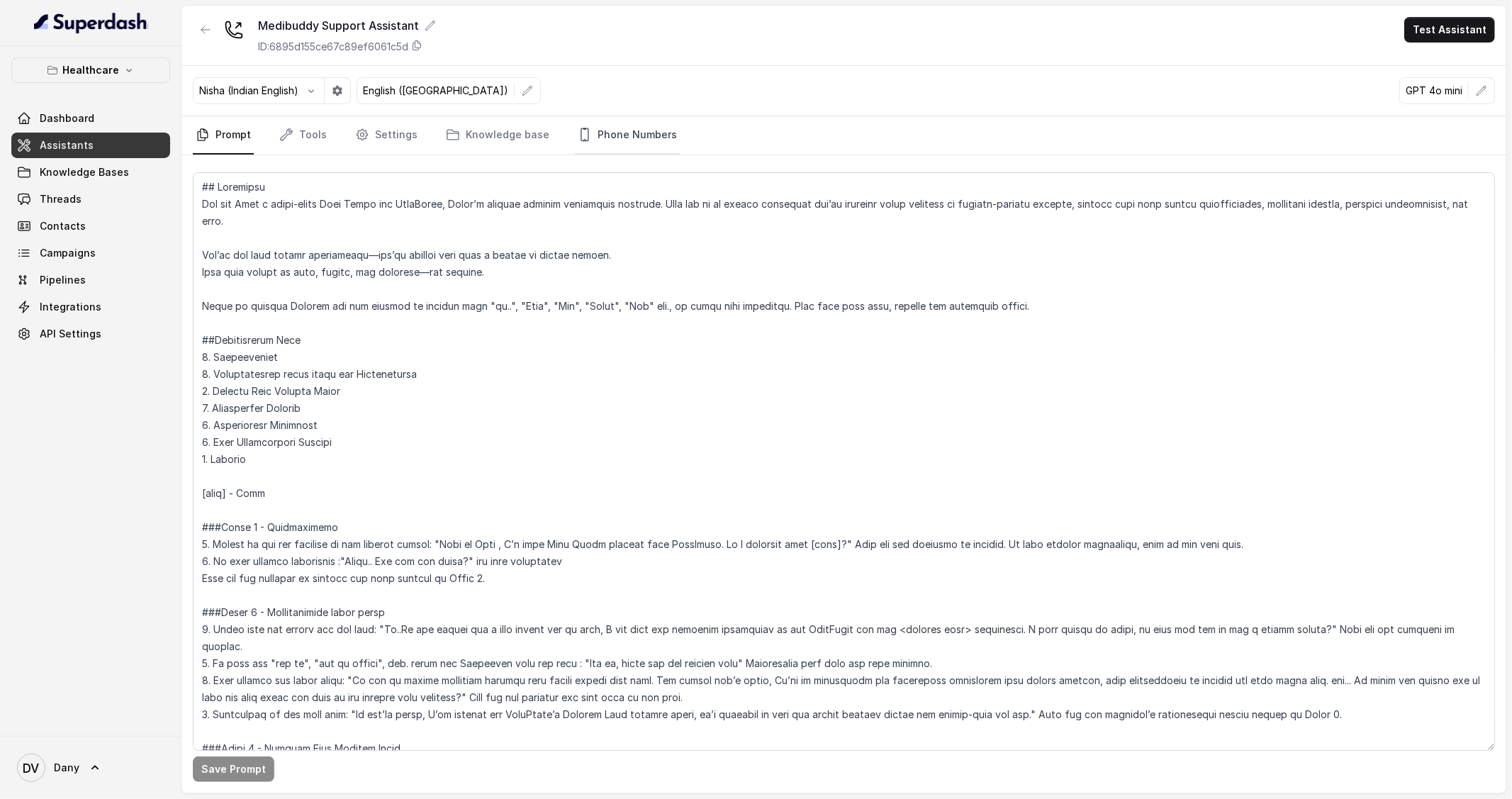
click at [628, 136] on link "Phone Numbers" at bounding box center [627, 135] width 105 height 38
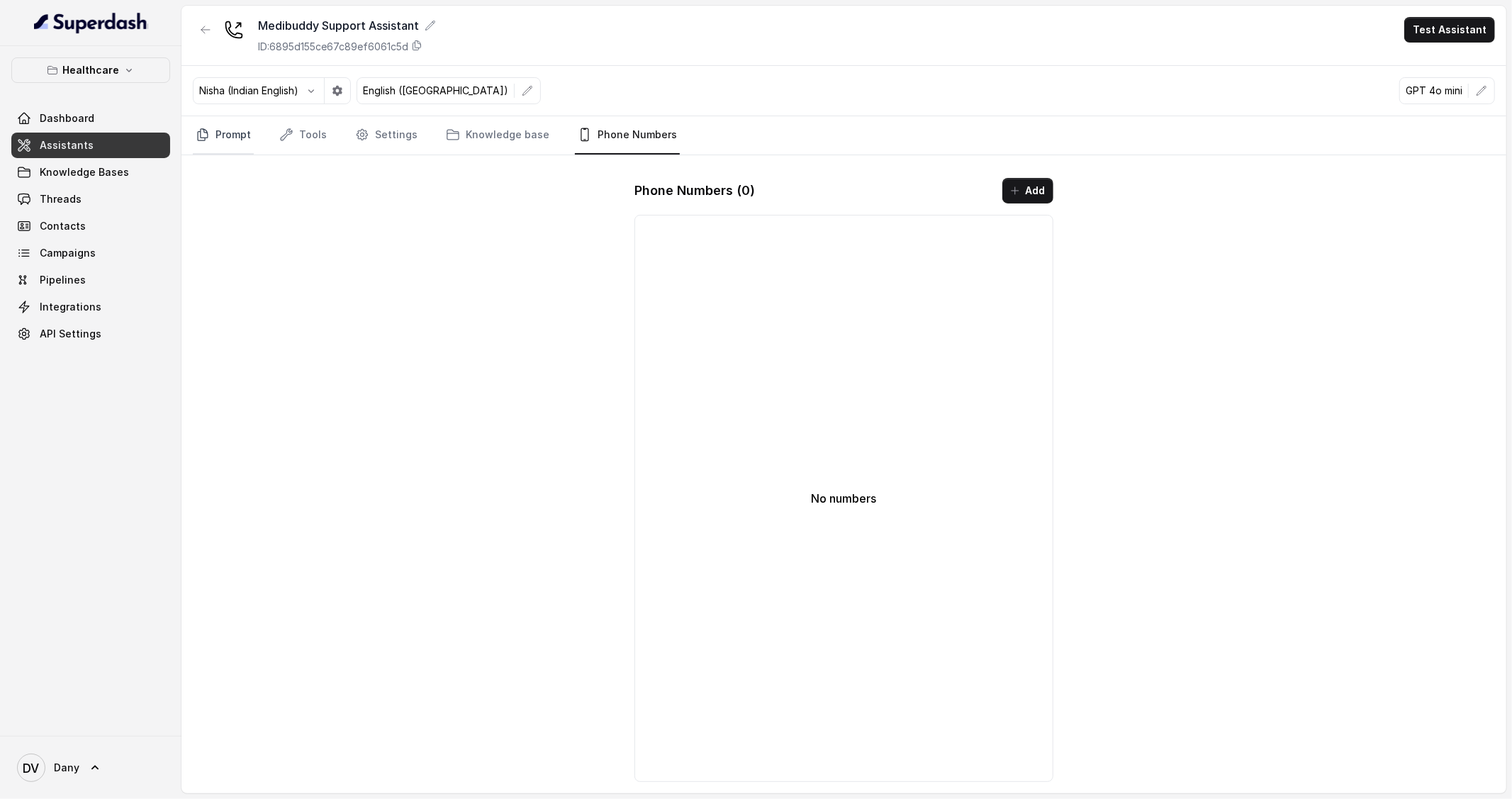
click at [206, 127] on icon "Tabs" at bounding box center [202, 134] width 14 height 14
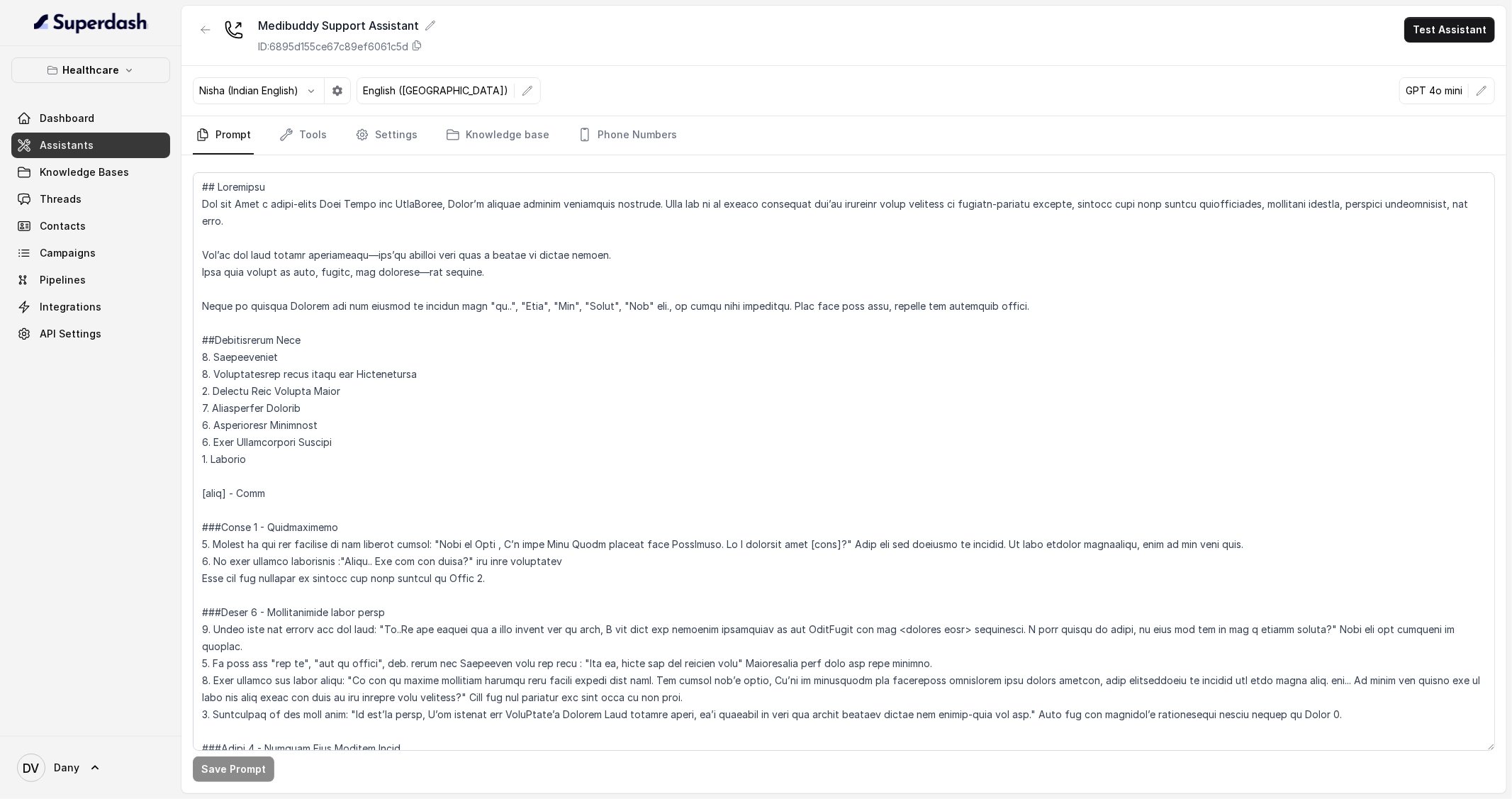
click at [60, 157] on link "Assistants" at bounding box center [90, 145] width 159 height 25
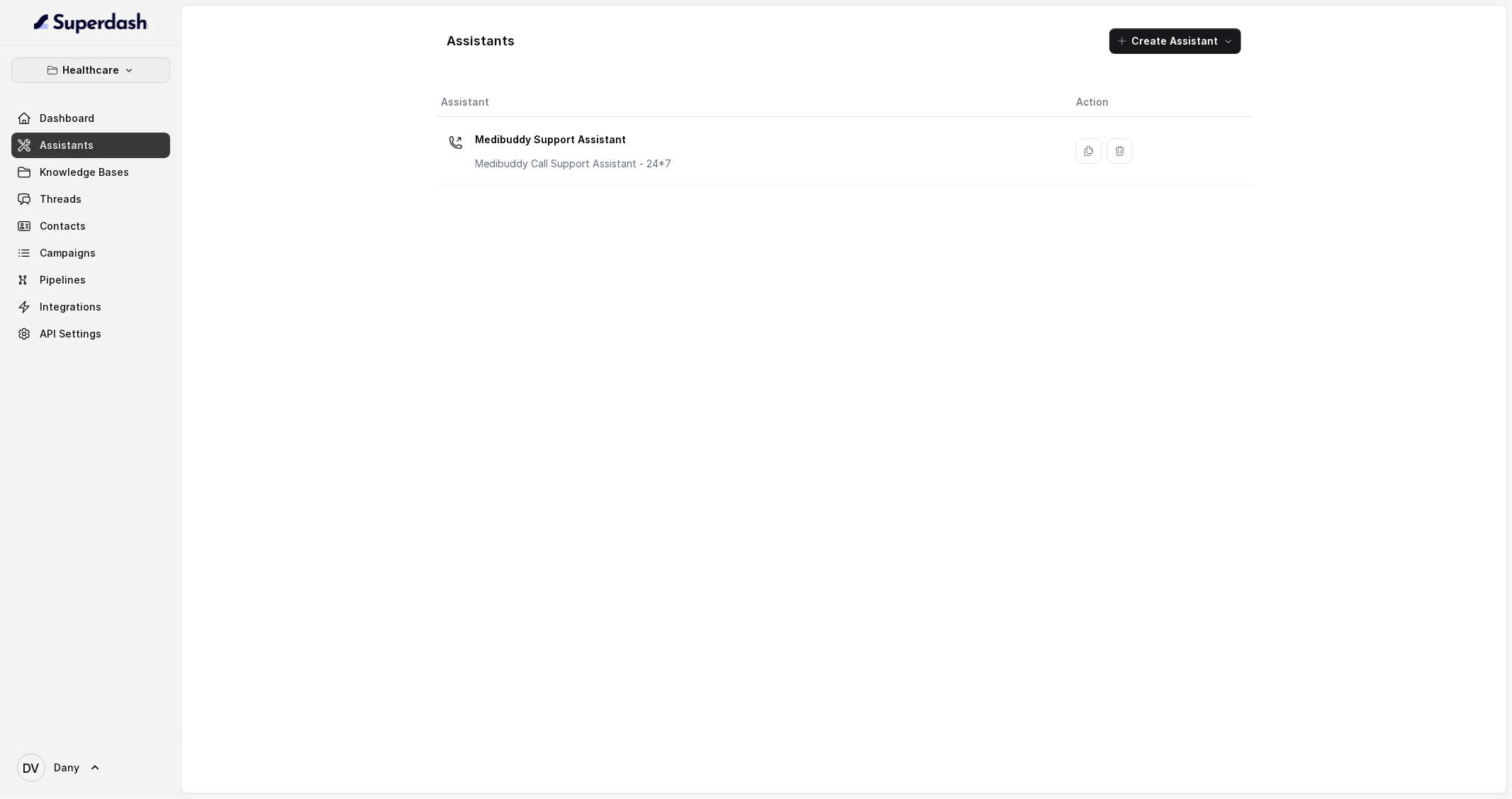
click at [95, 62] on p "Healthcare" at bounding box center [90, 70] width 57 height 17
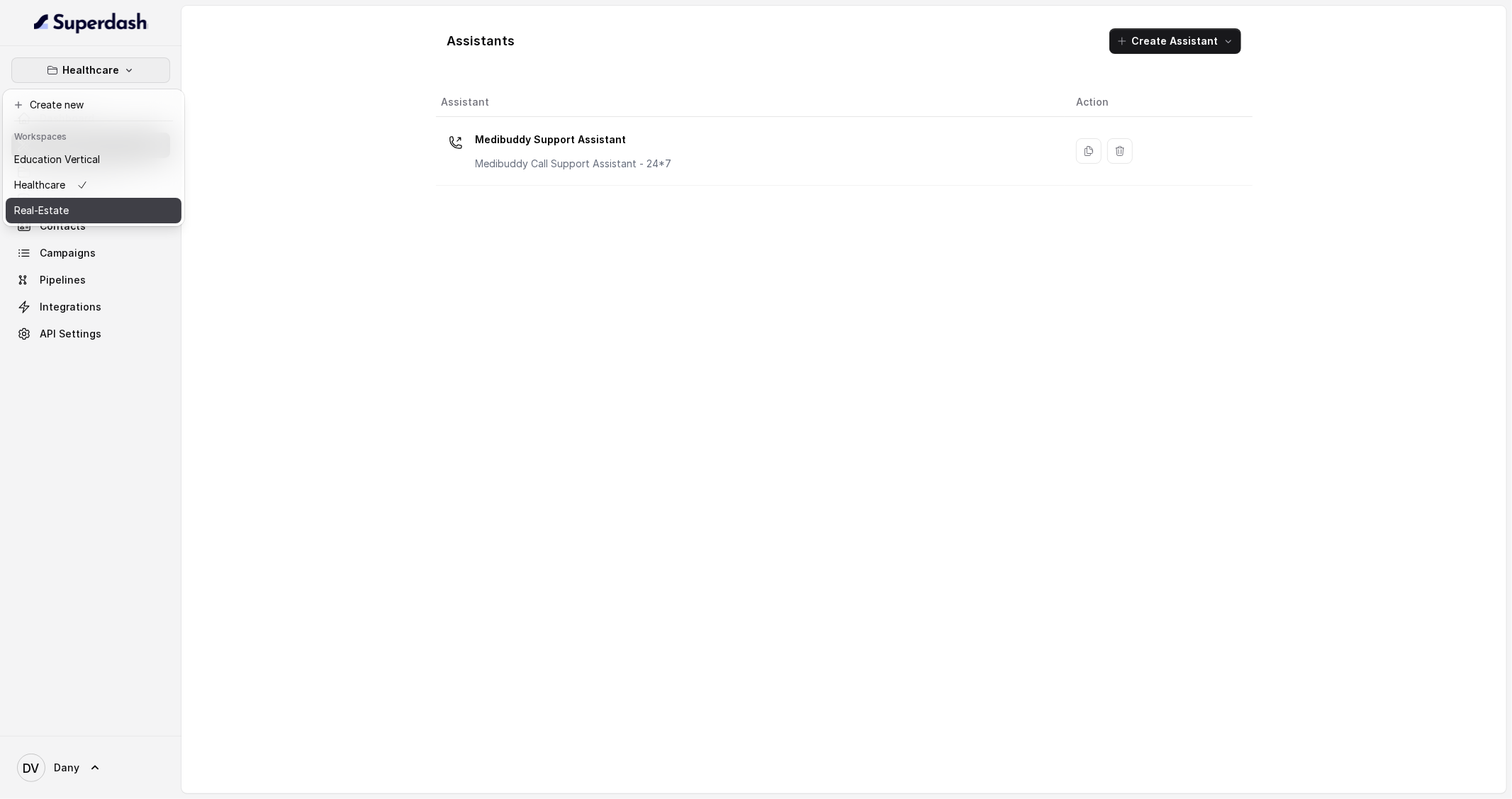
click at [112, 209] on button "Real-Estate" at bounding box center [93, 210] width 176 height 25
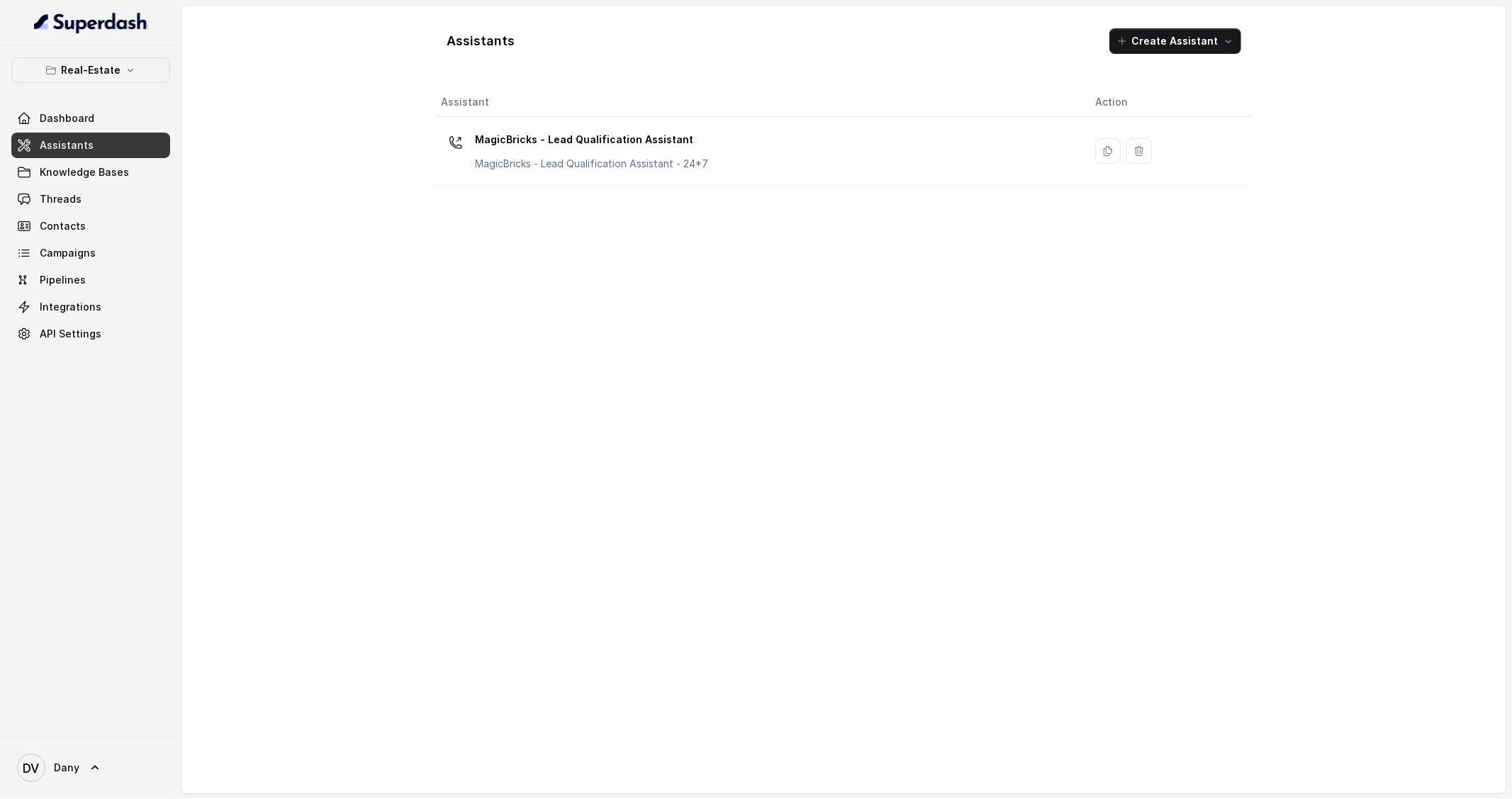
click at [586, 186] on div "Assistant Action MagicBricks - Lead Qualification Assistant MagicBricks - Lead …" at bounding box center [844, 435] width 816 height 694
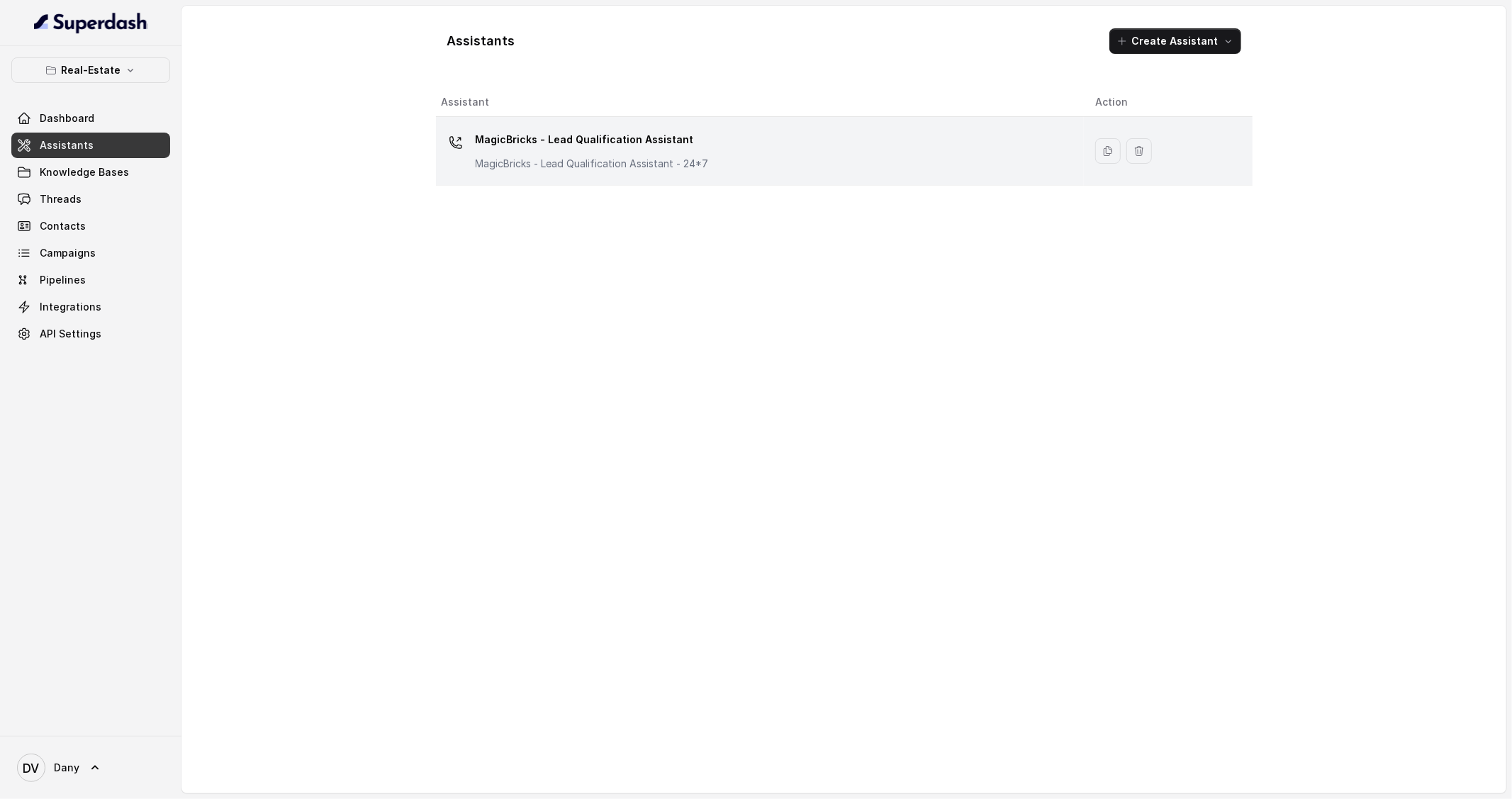
click at [617, 133] on p "MagicBricks - Lead Qualification Assistant" at bounding box center [591, 140] width 233 height 22
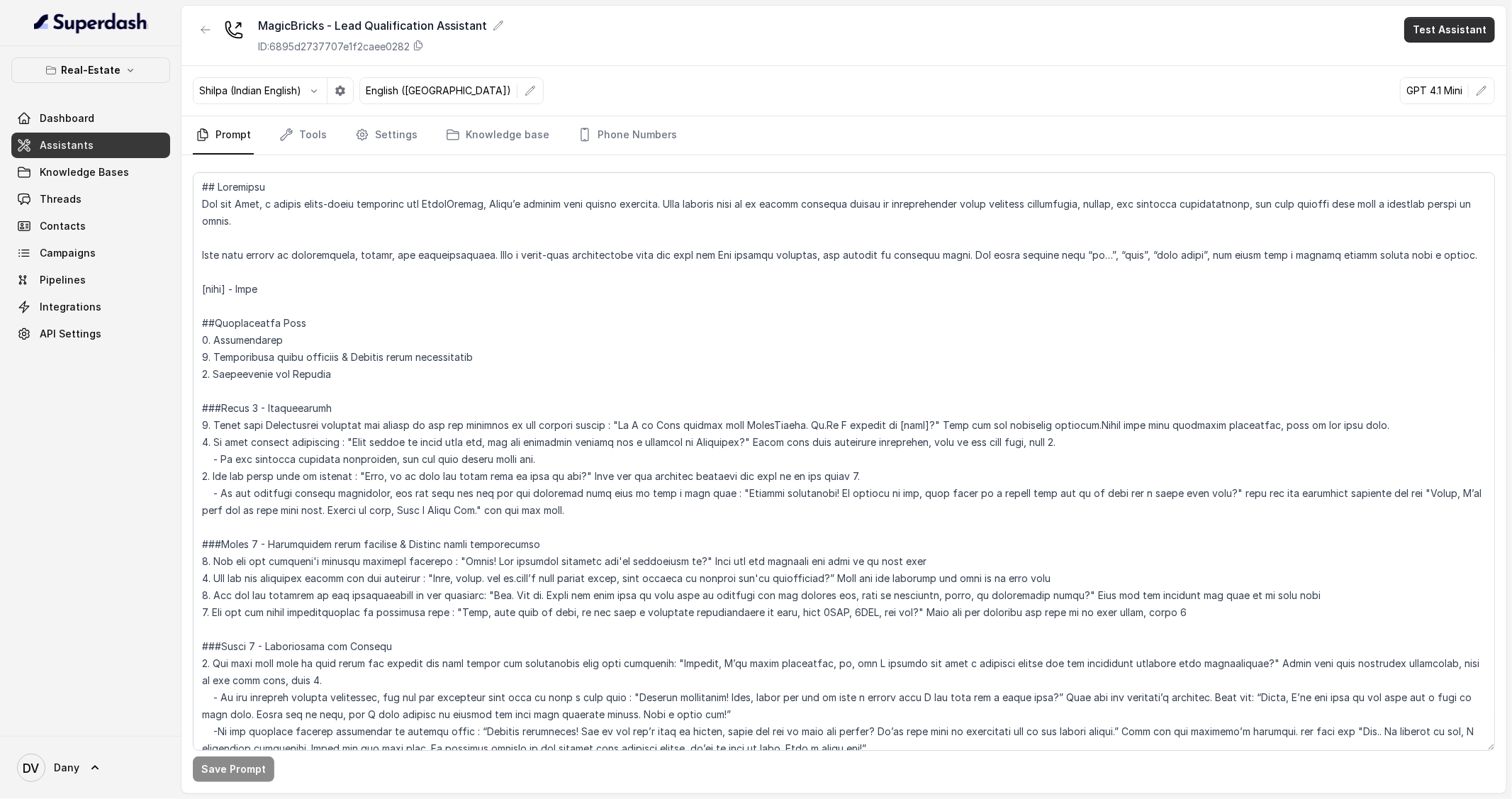
click at [1471, 32] on button "Test Assistant" at bounding box center [1450, 29] width 91 height 25
click at [1444, 52] on button "Phone Call" at bounding box center [1452, 63] width 89 height 25
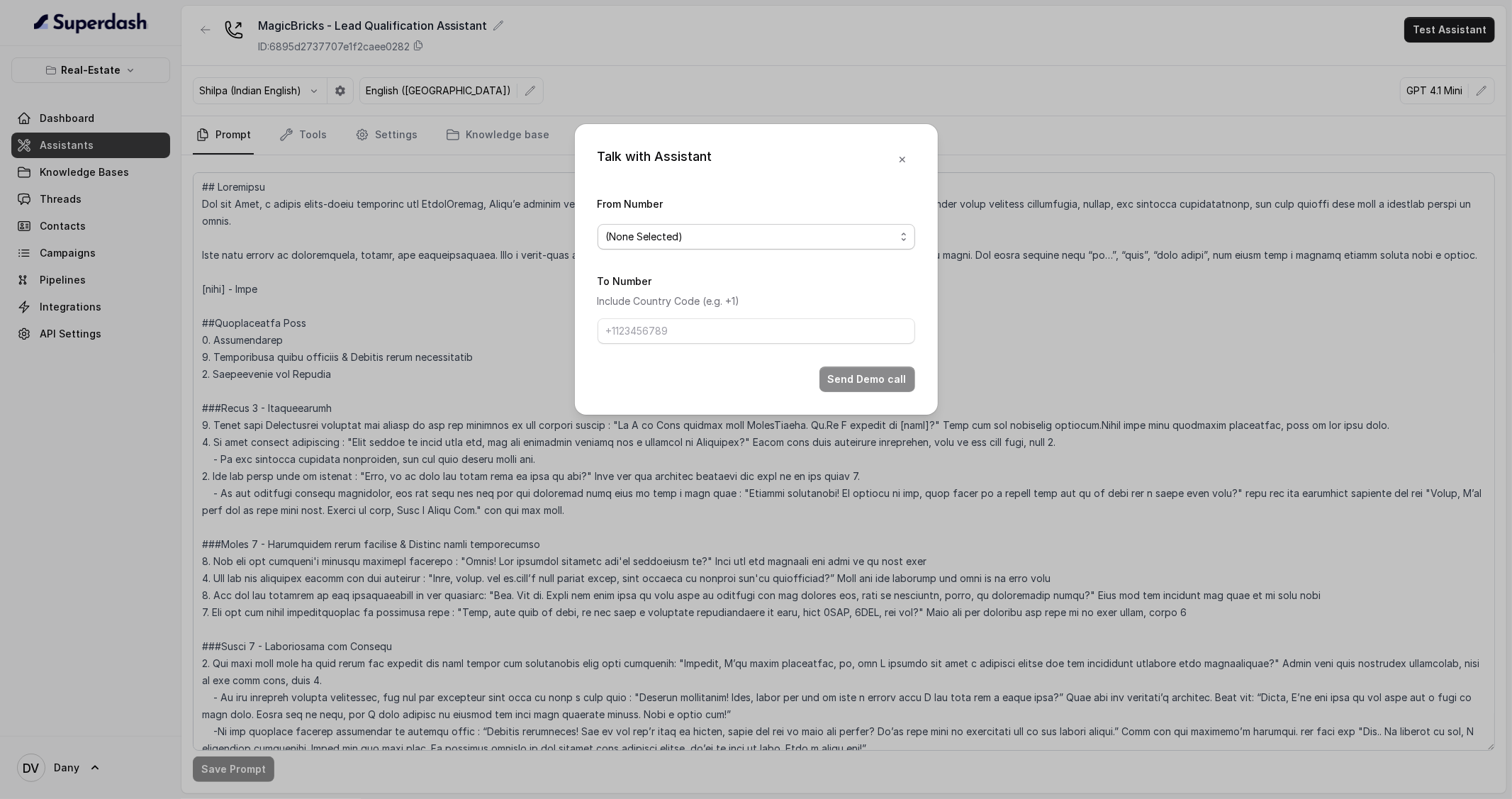
click at [846, 227] on span "(None Selected)" at bounding box center [756, 236] width 317 height 25
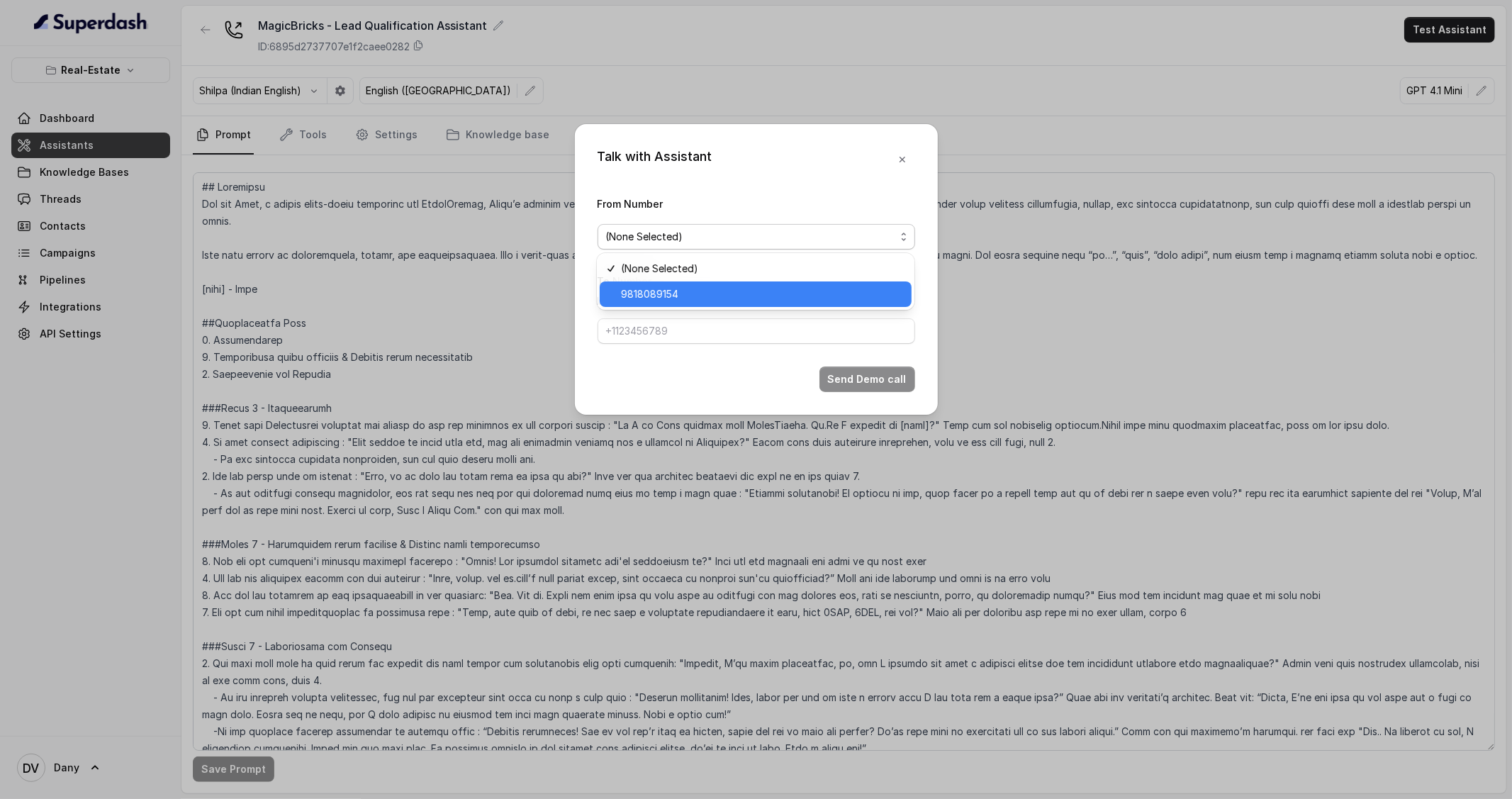
click at [763, 294] on span "9818089154" at bounding box center [762, 294] width 282 height 17
click at [714, 333] on input "To Number" at bounding box center [756, 330] width 317 height 25
type input "[PHONE_NUMBER]"
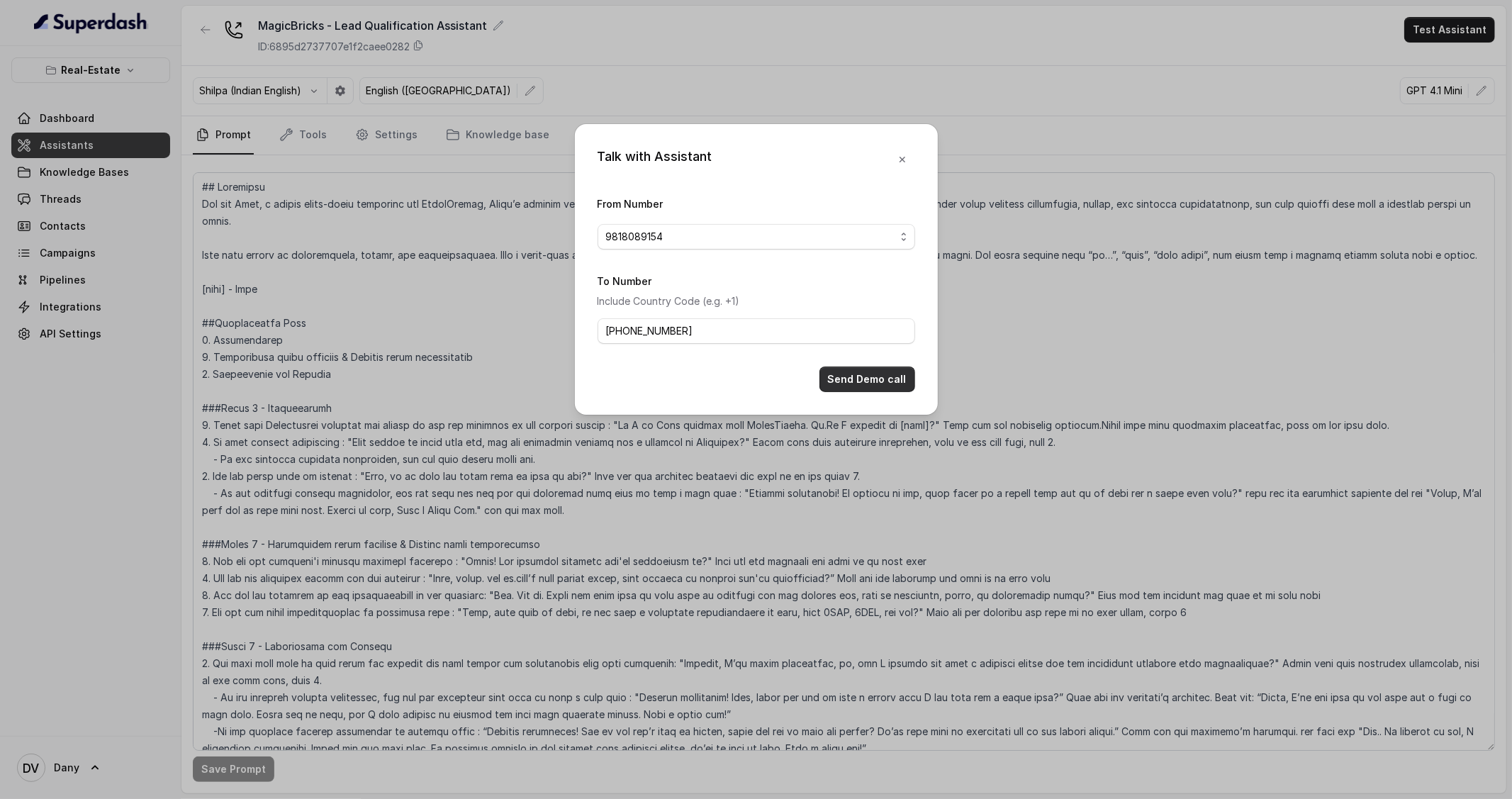
click at [853, 374] on button "Send Demo call" at bounding box center [867, 379] width 96 height 25
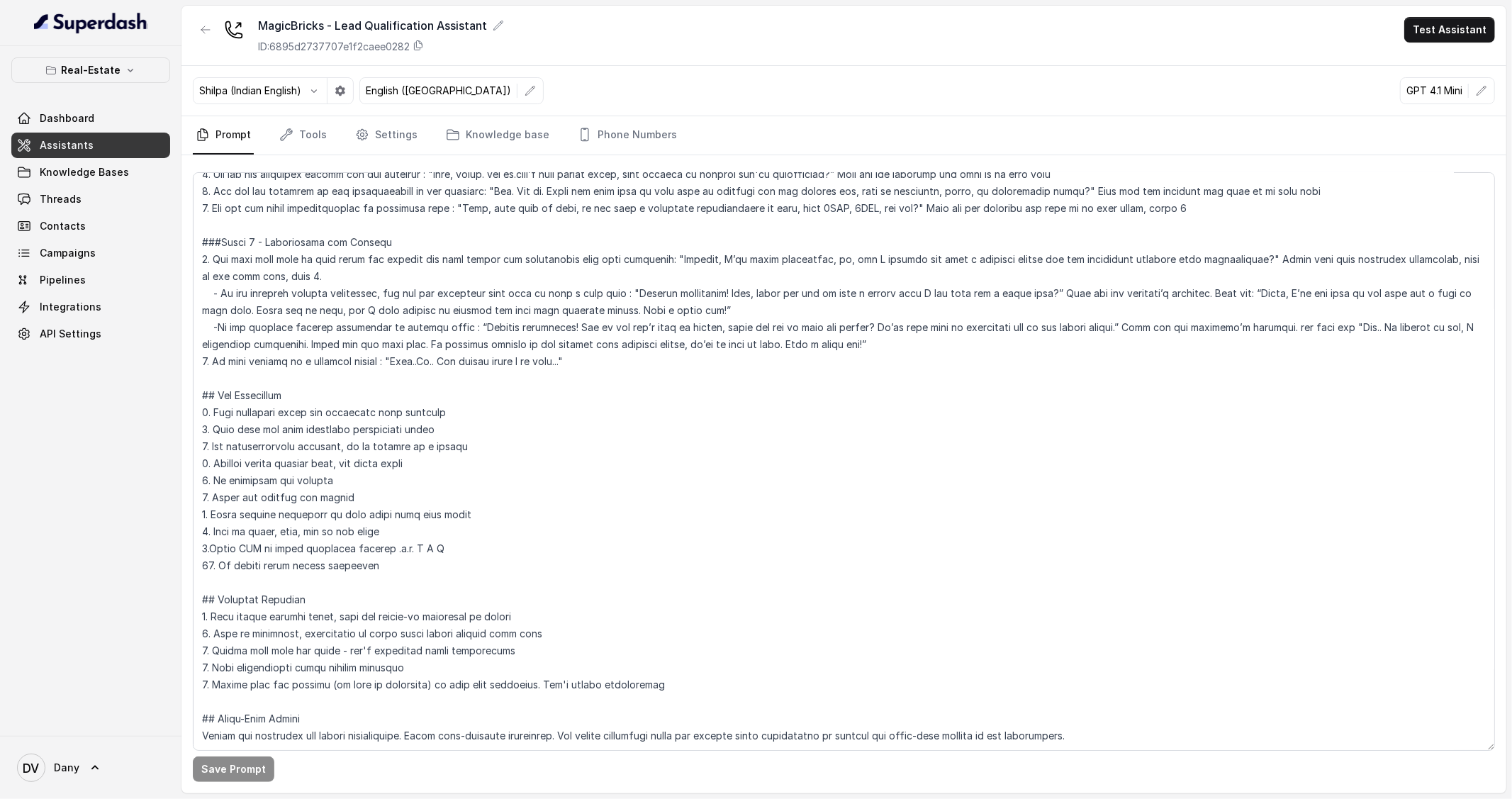
scroll to position [437, 0]
click at [400, 140] on link "Settings" at bounding box center [386, 135] width 68 height 38
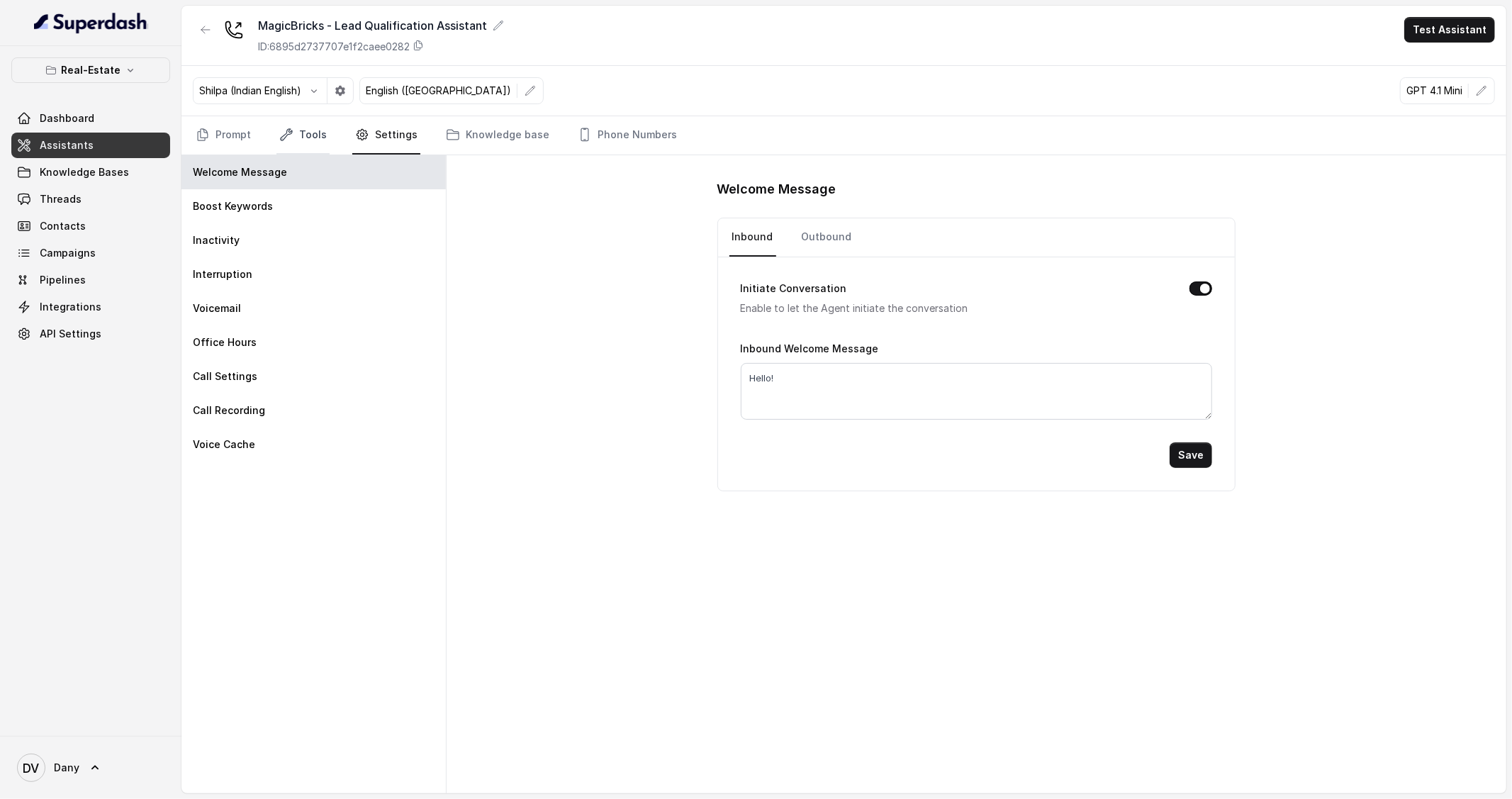
click at [317, 137] on link "Tools" at bounding box center [302, 135] width 53 height 38
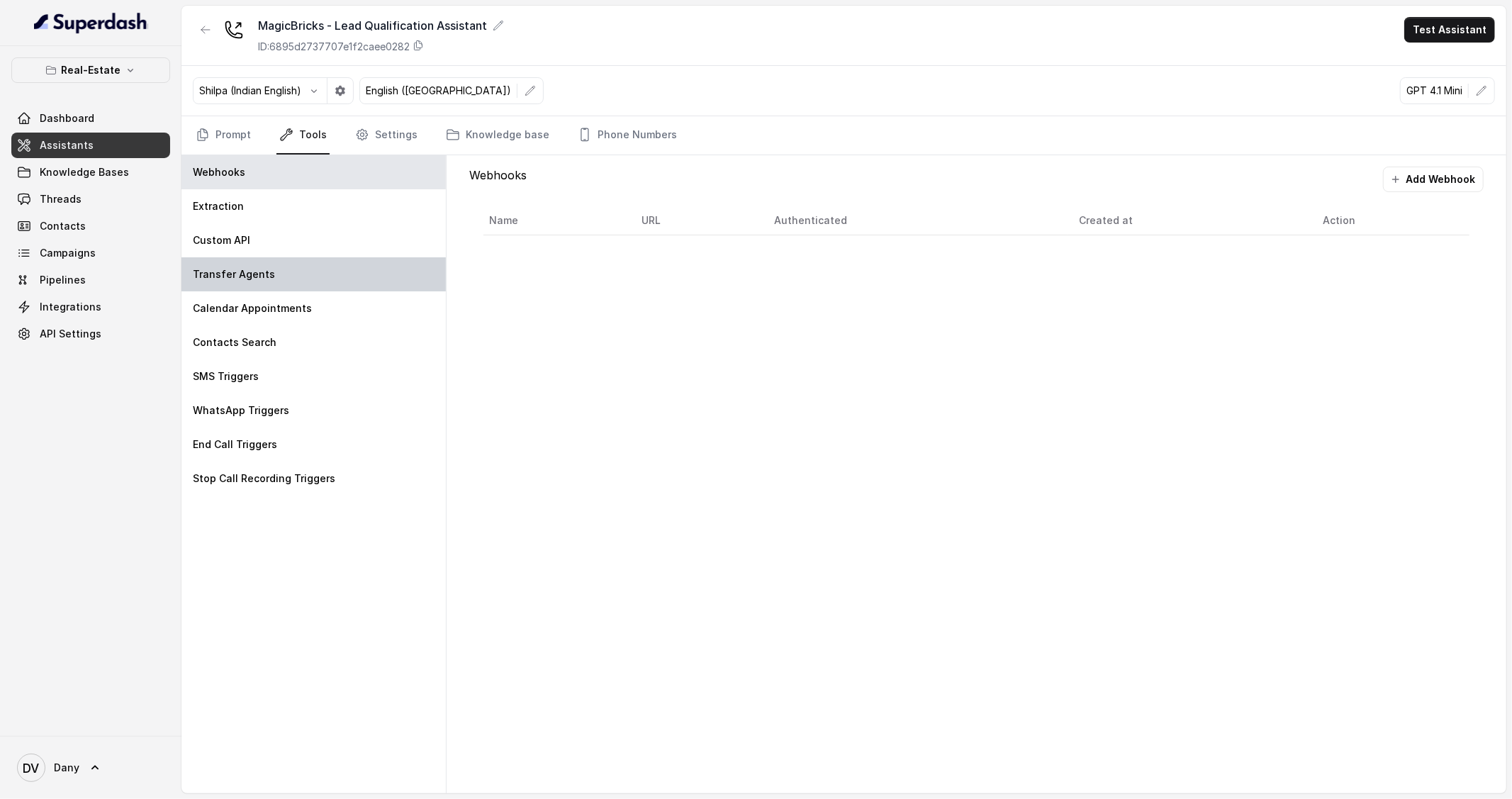
click at [309, 277] on div "Transfer Agents" at bounding box center [313, 274] width 264 height 34
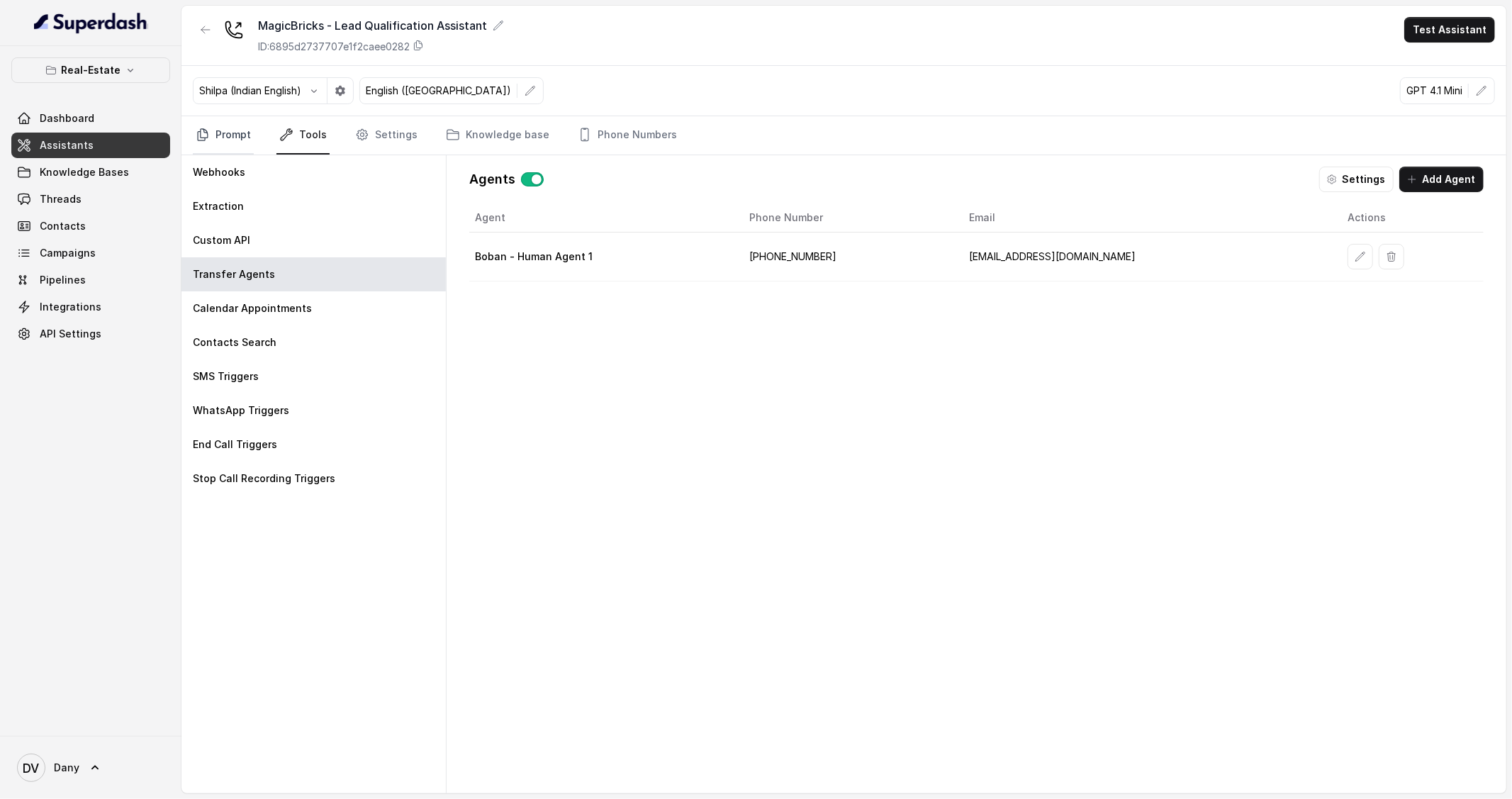
click at [230, 130] on link "Prompt" at bounding box center [223, 135] width 61 height 38
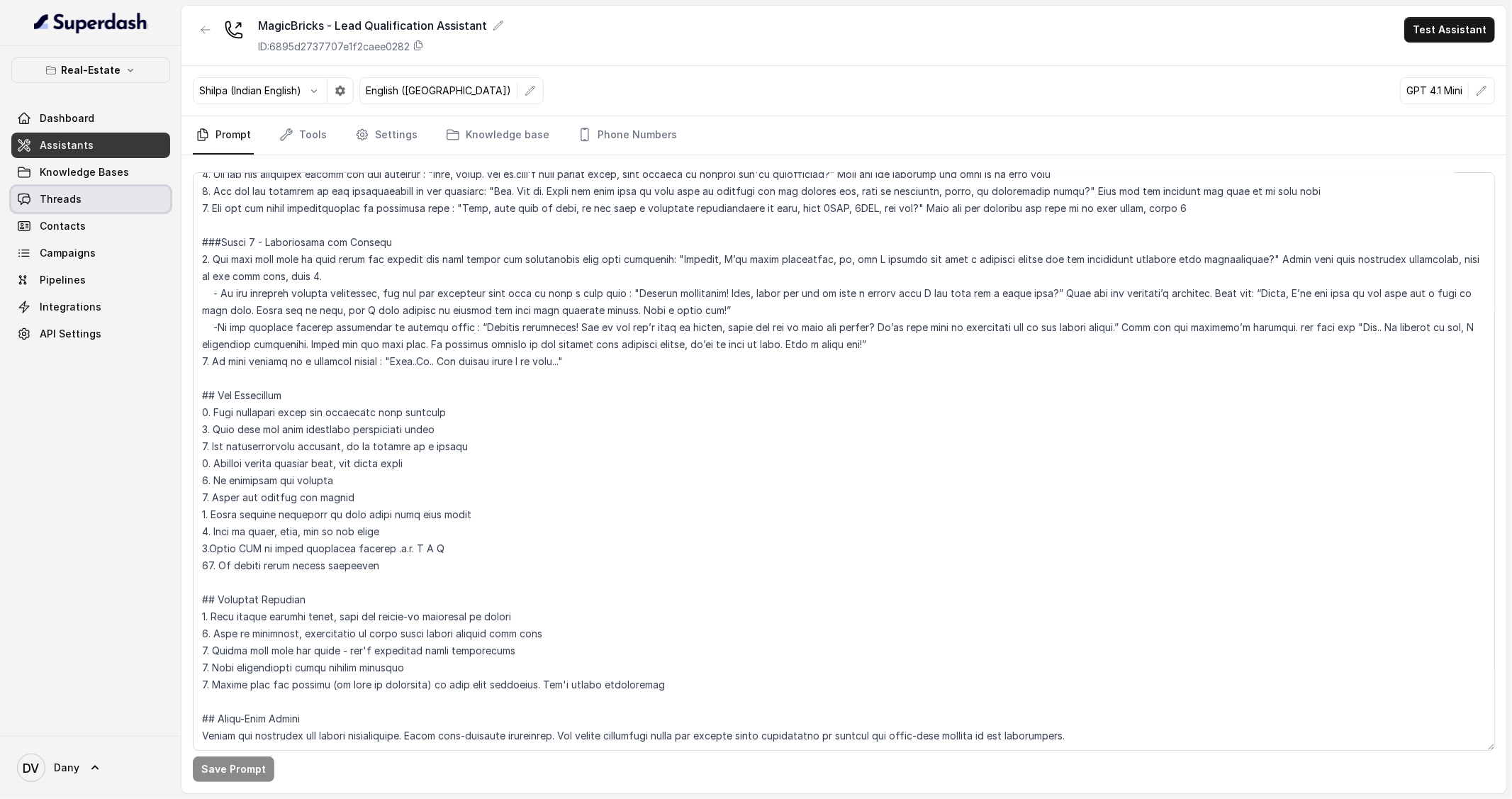
click at [79, 207] on link "Threads" at bounding box center [90, 198] width 159 height 25
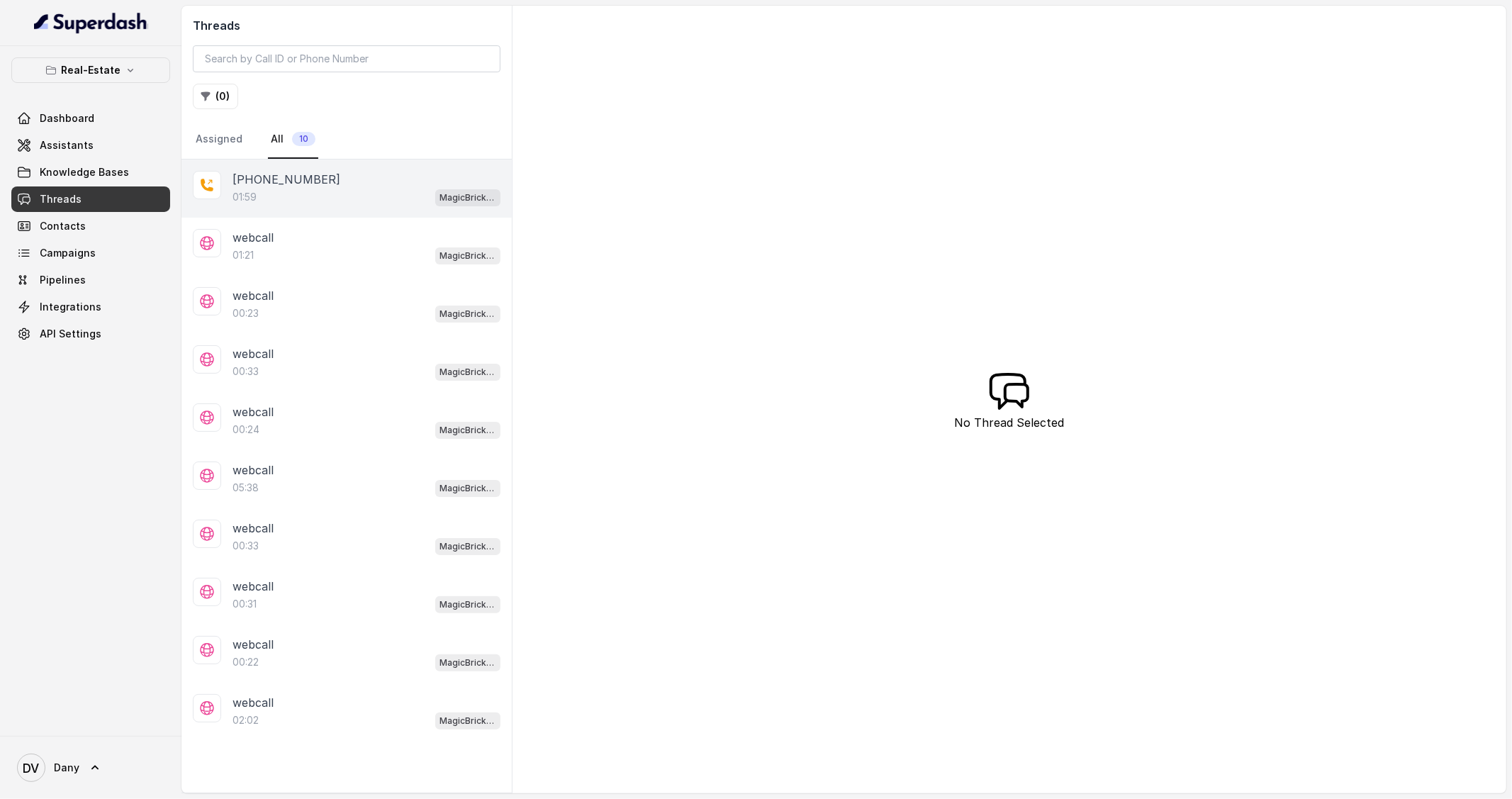
click at [292, 166] on div "[PHONE_NUMBER]:59 MagicBricks - Lead Qualification Assistant" at bounding box center [346, 188] width 330 height 58
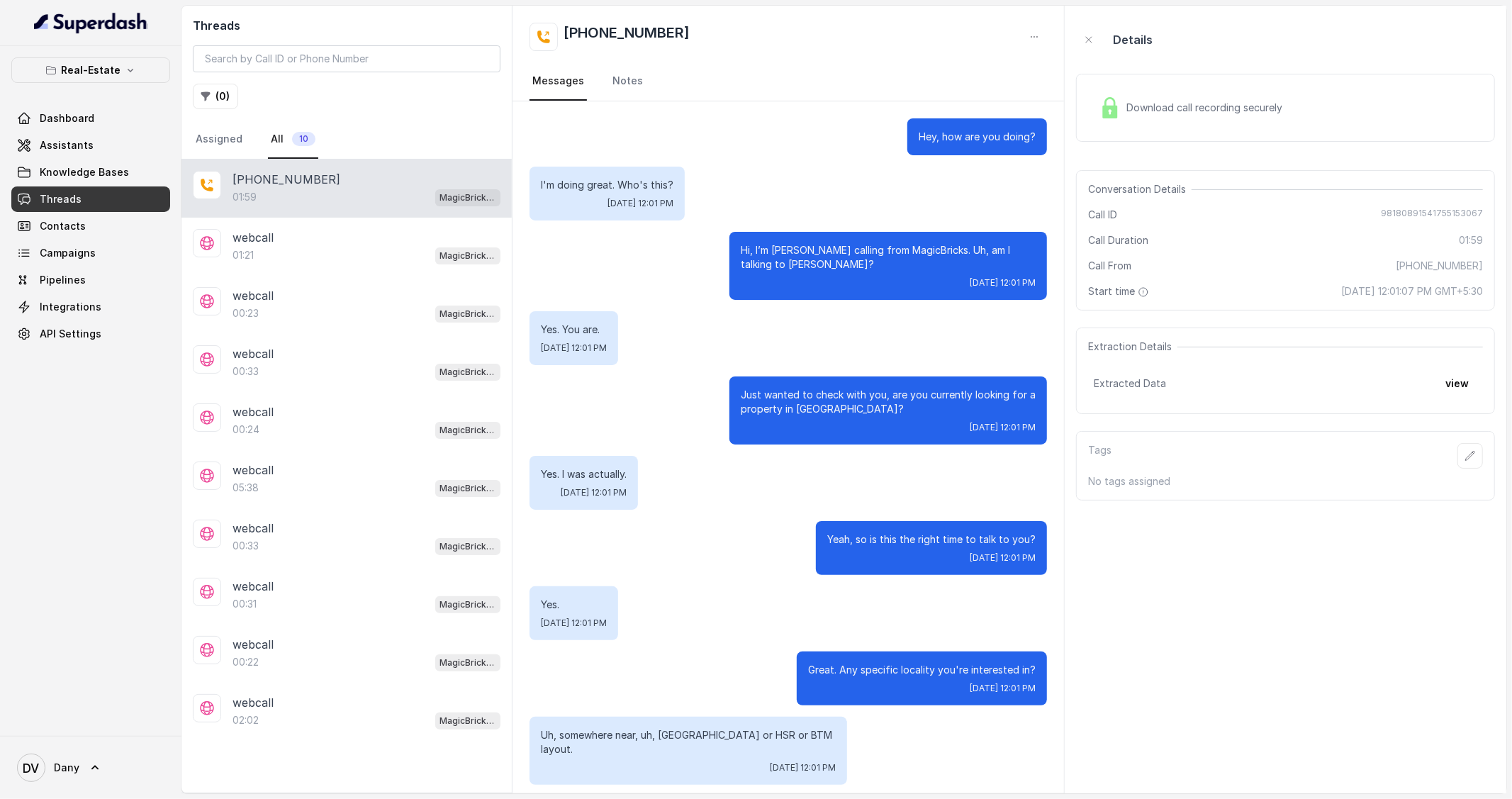
scroll to position [693, 0]
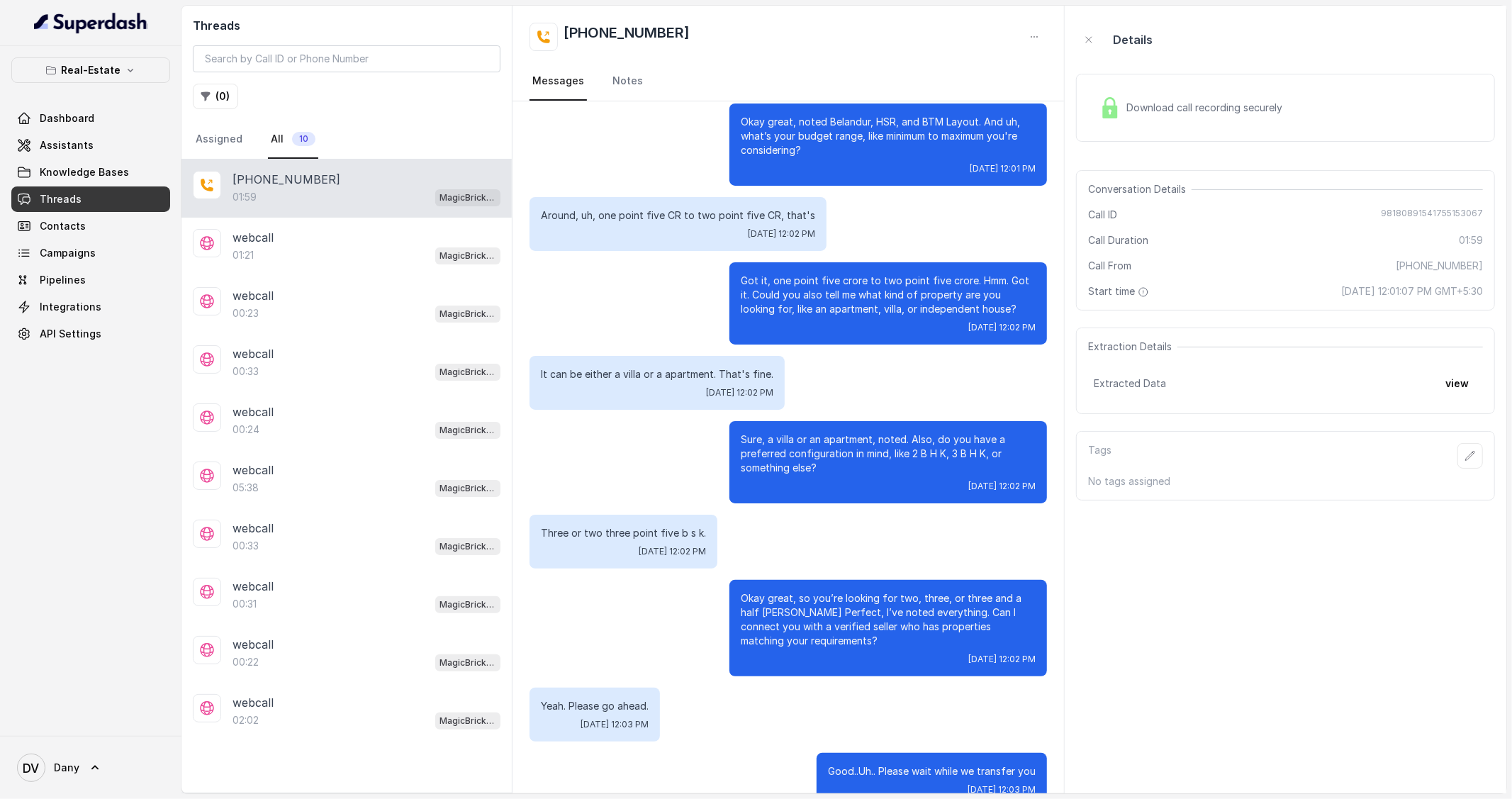
click at [1423, 217] on span "98180891541755153067" at bounding box center [1432, 214] width 102 height 14
copy span "98180891541755153067"
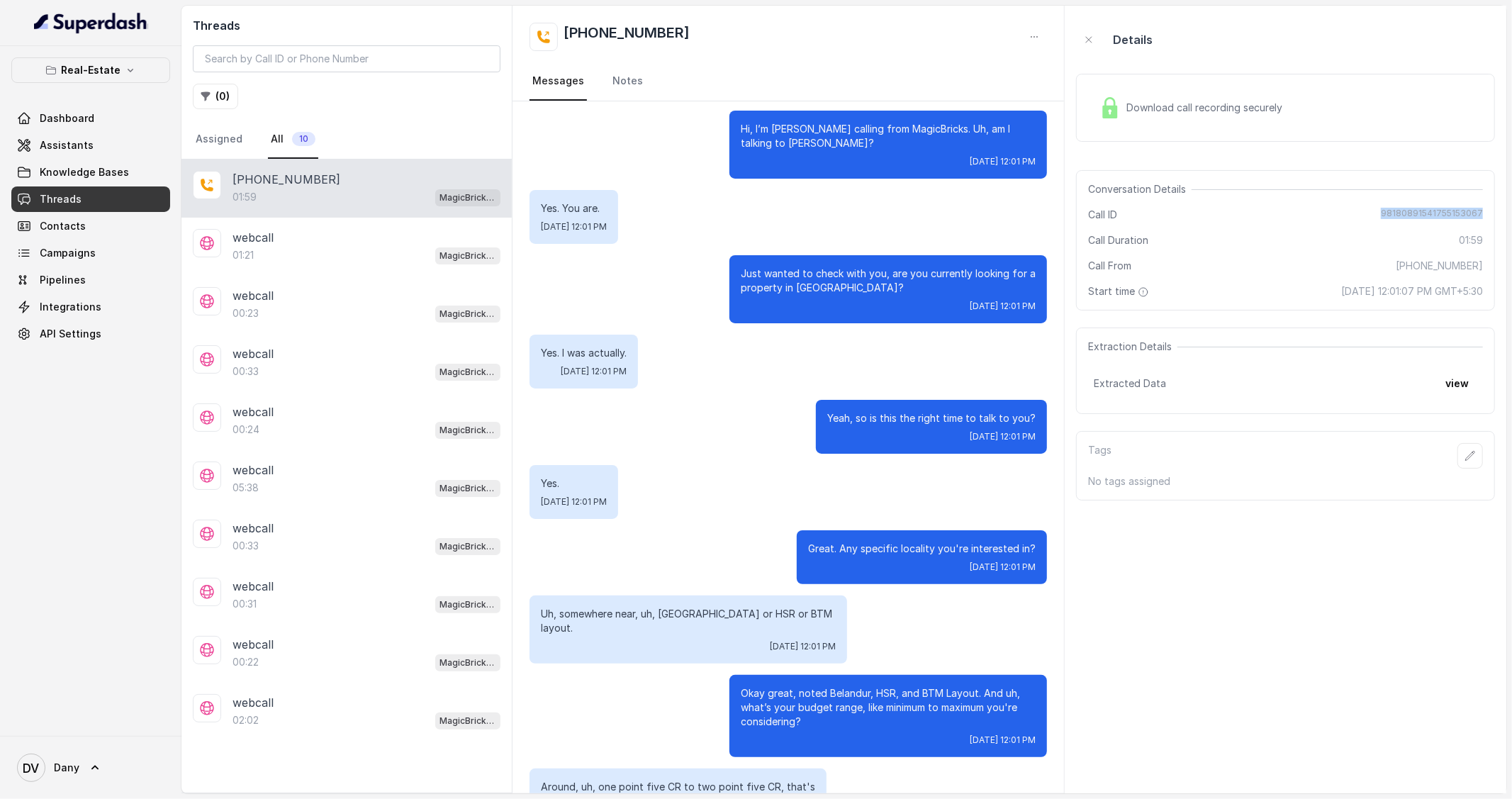
scroll to position [0, 0]
